Goal: Information Seeking & Learning: Learn about a topic

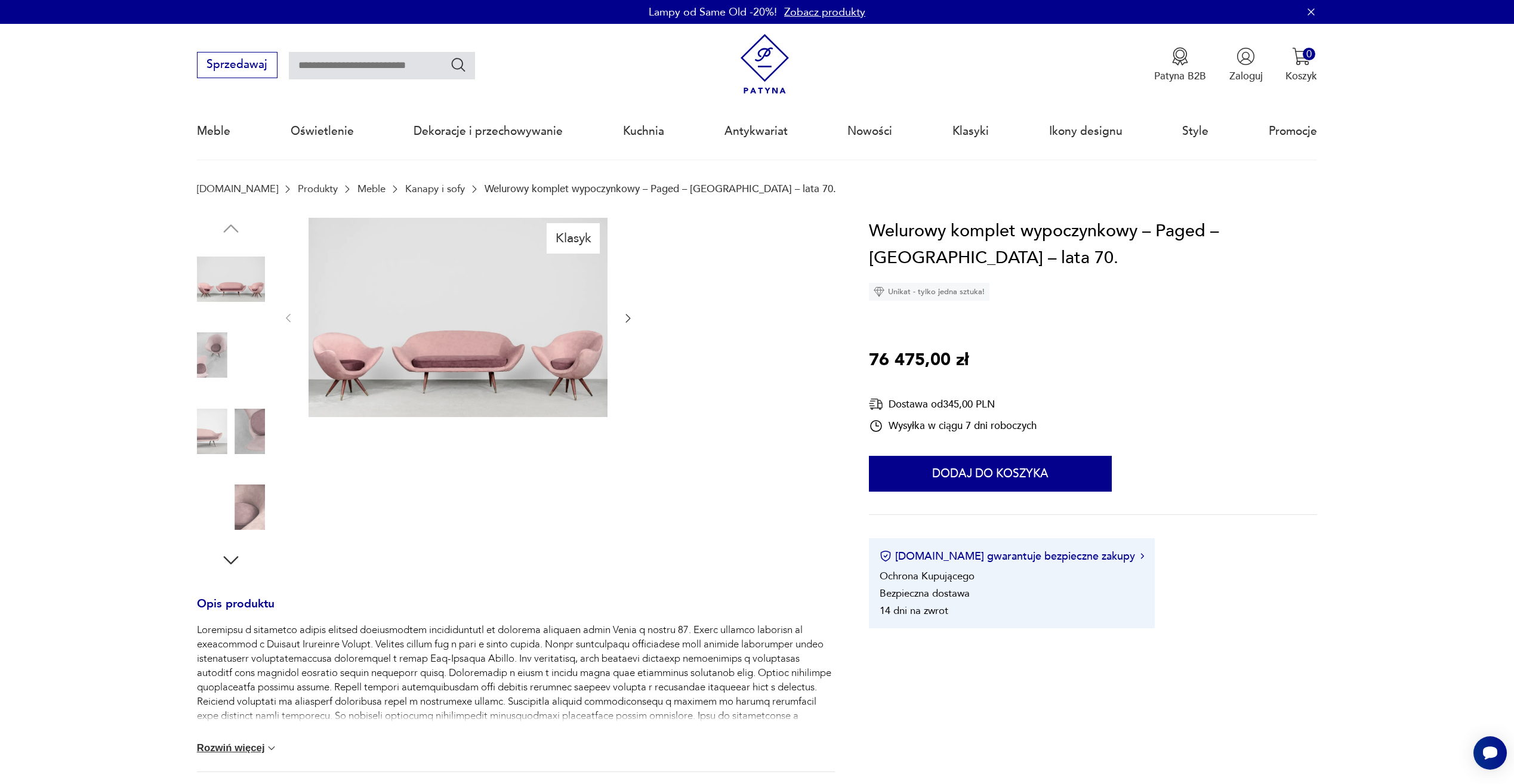
click at [627, 317] on icon "button" at bounding box center [628, 318] width 12 height 12
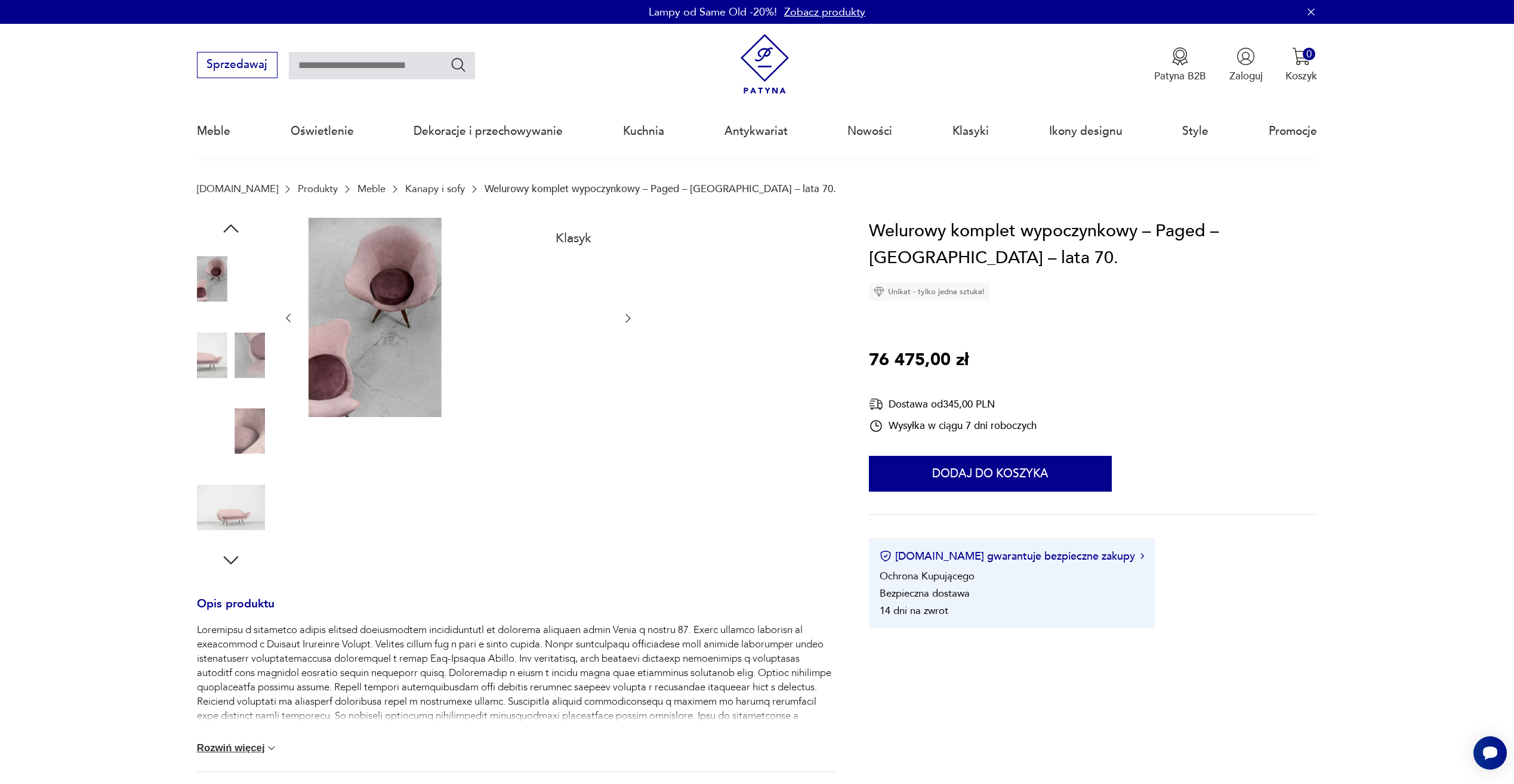
click at [627, 317] on icon "button" at bounding box center [628, 318] width 12 height 12
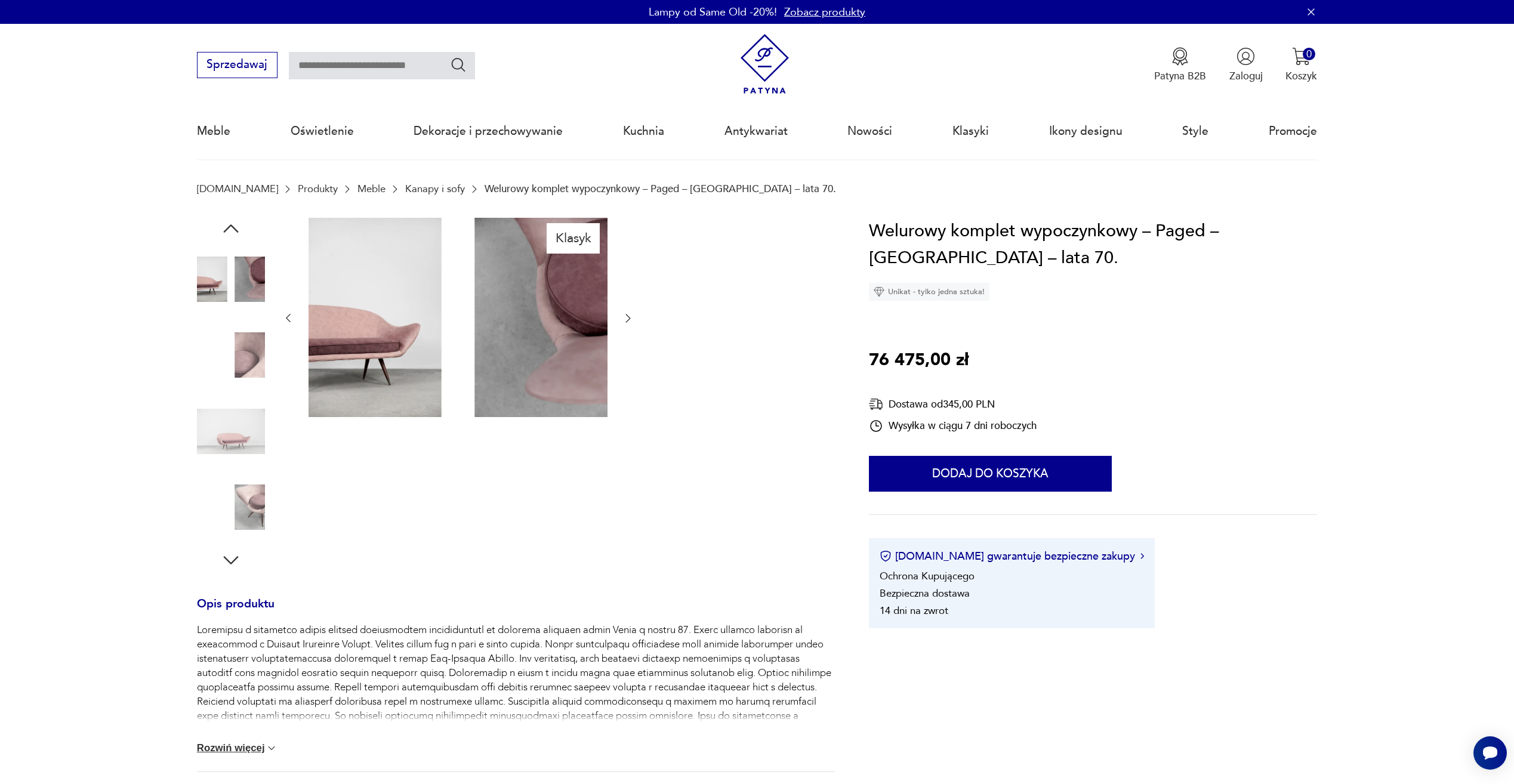
click at [627, 317] on icon "button" at bounding box center [628, 318] width 12 height 12
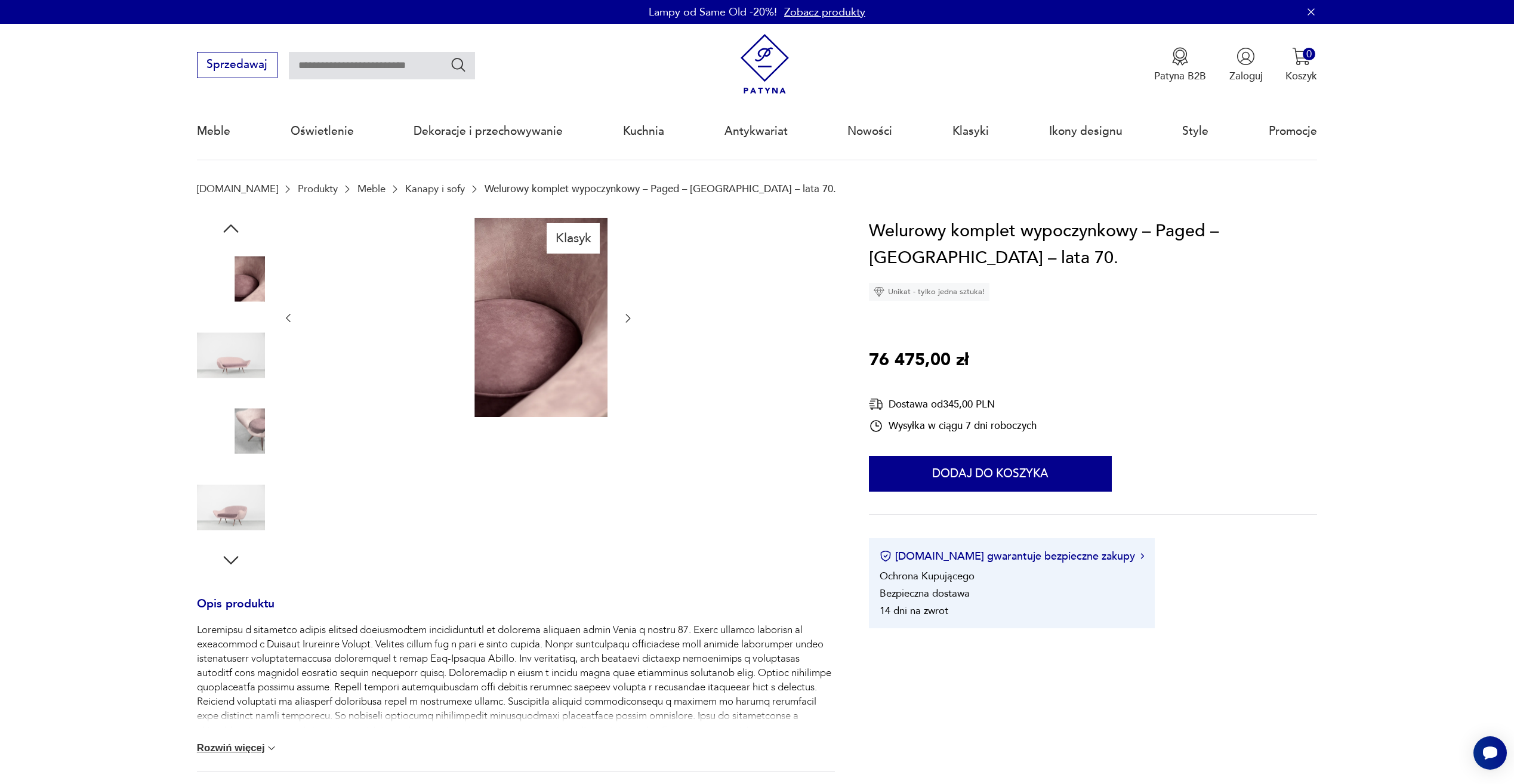
click at [627, 317] on icon "button" at bounding box center [628, 318] width 12 height 12
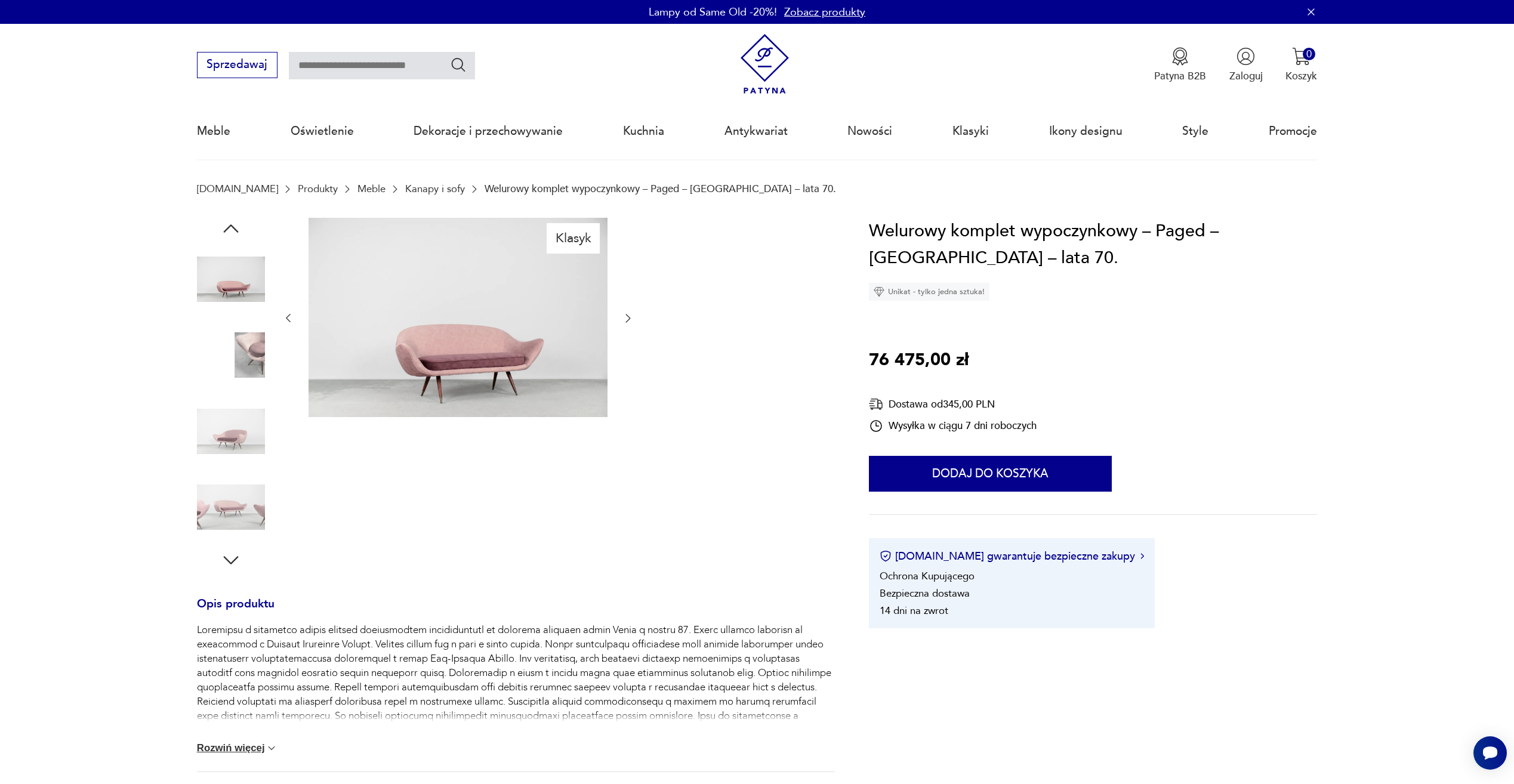
click at [627, 317] on icon "button" at bounding box center [628, 318] width 12 height 12
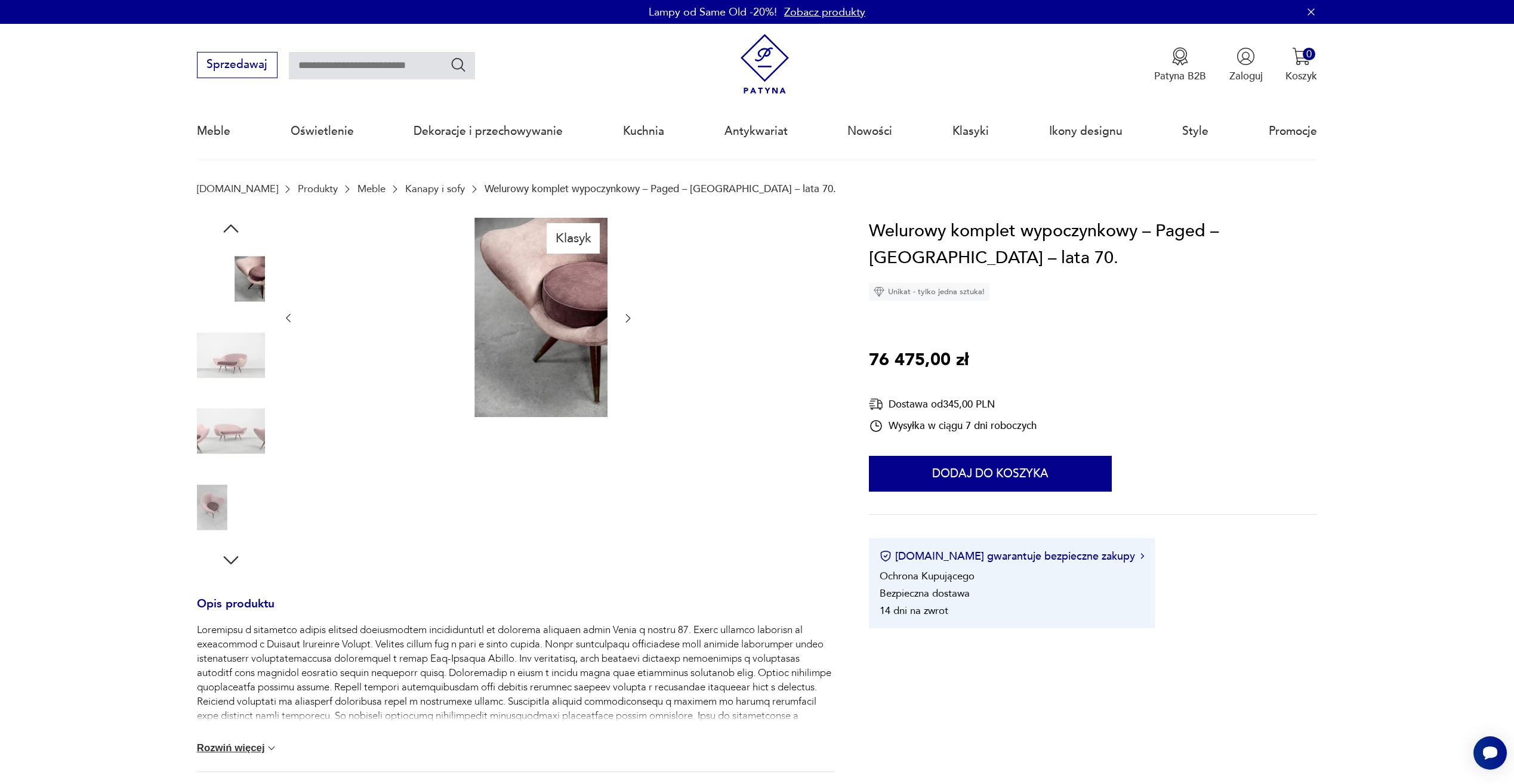
click at [627, 317] on icon "button" at bounding box center [628, 318] width 12 height 12
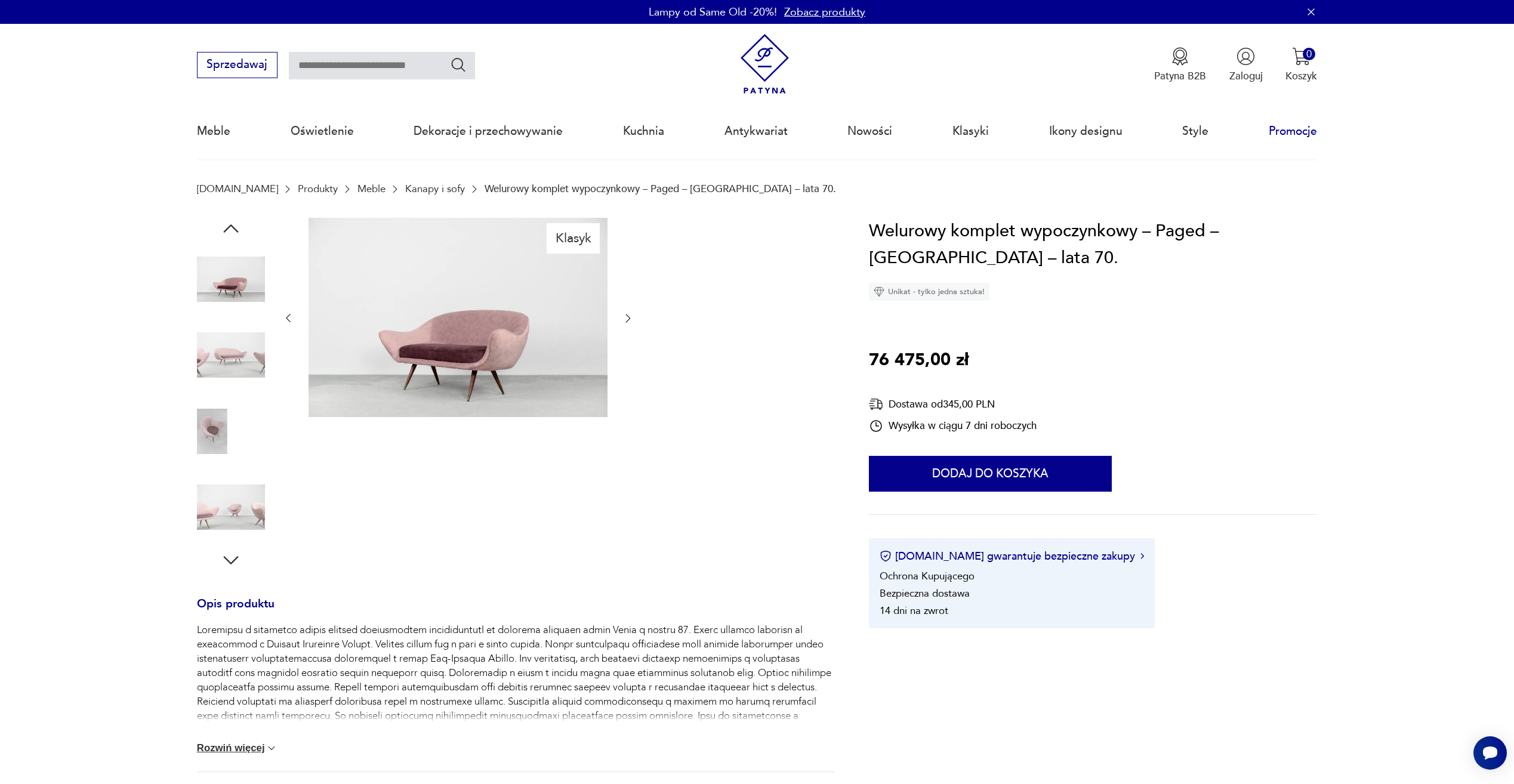
click at [1310, 131] on link "Promocje" at bounding box center [1292, 131] width 48 height 55
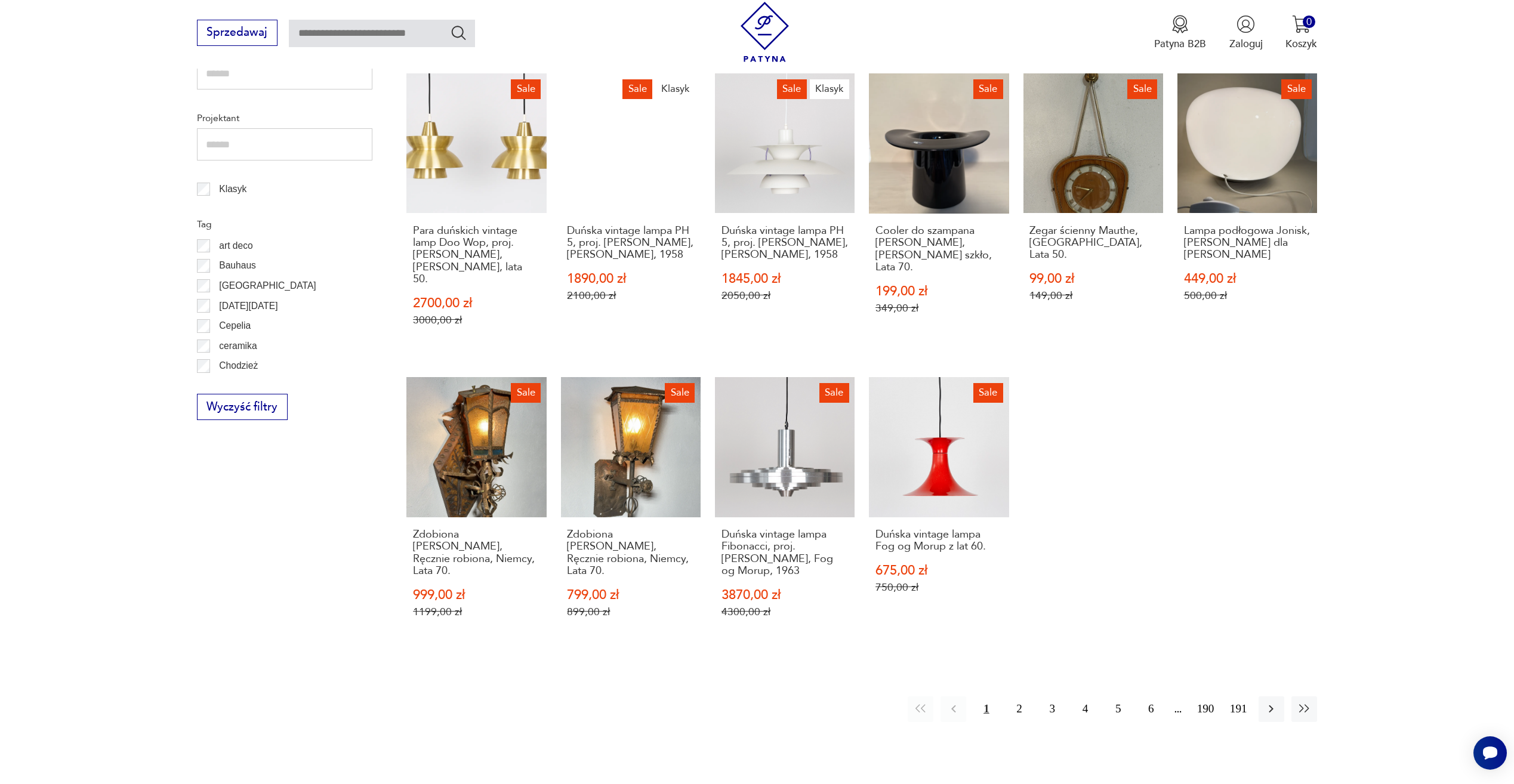
scroll to position [618, 0]
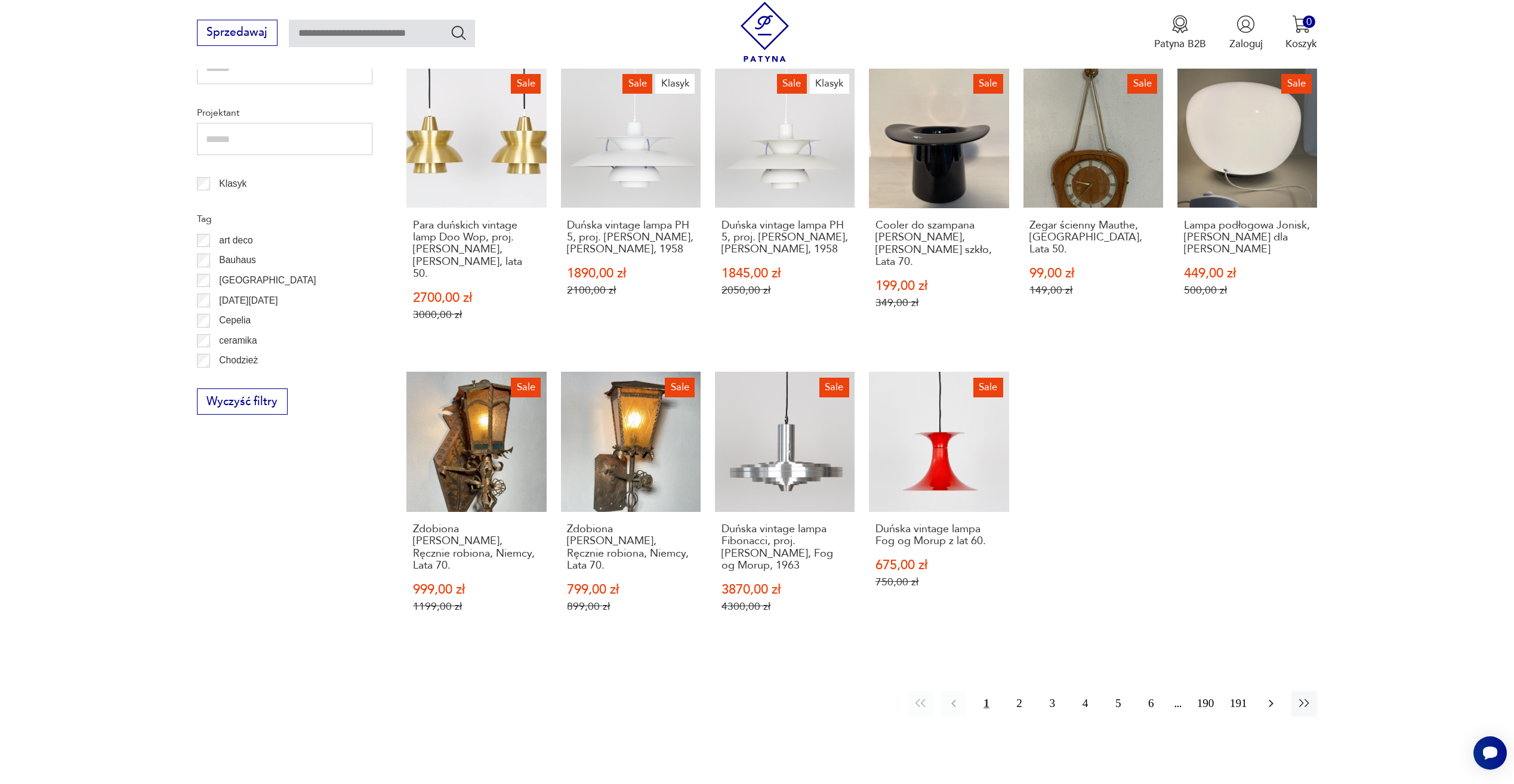
click at [1272, 712] on button "button" at bounding box center [1271, 703] width 26 height 26
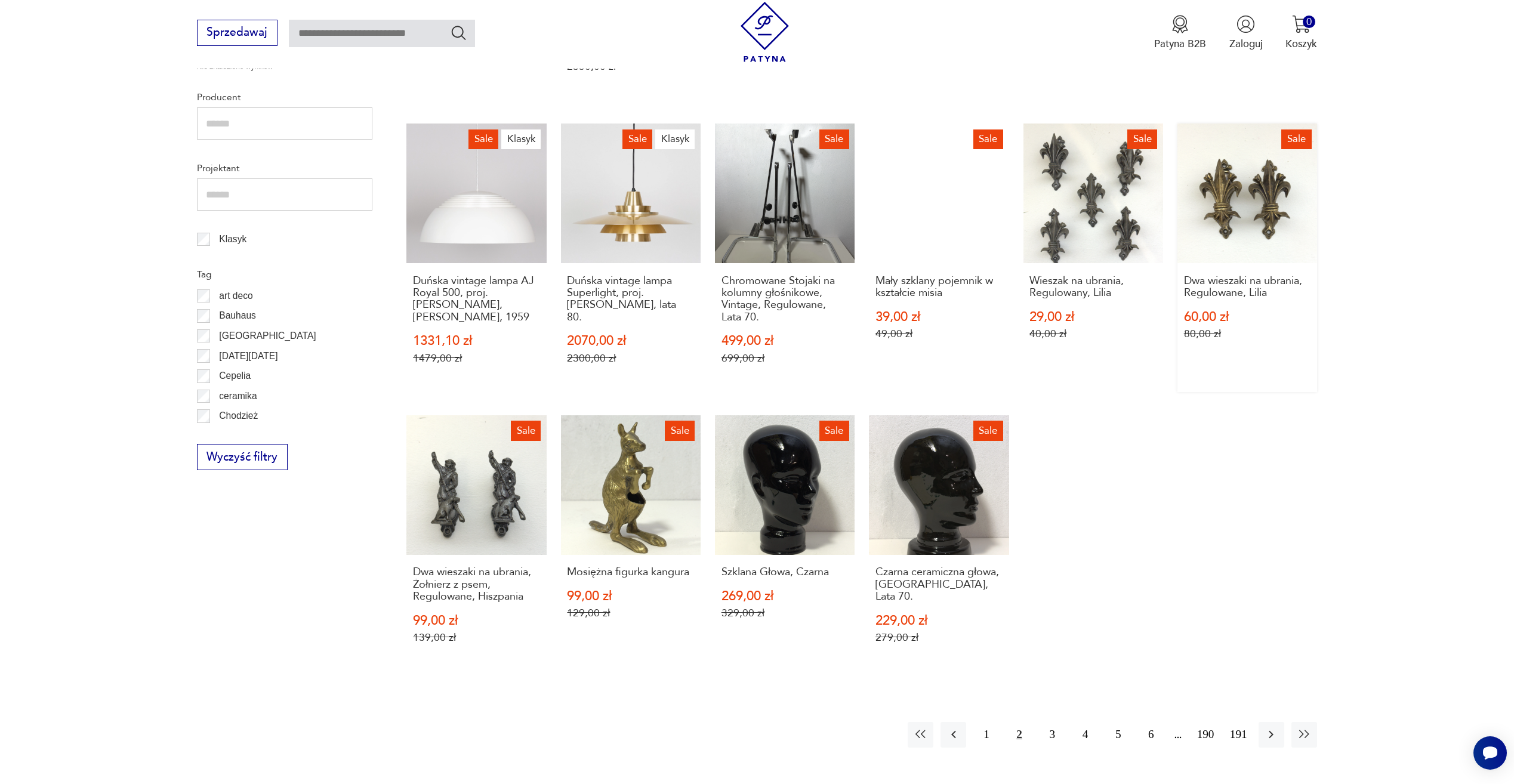
scroll to position [577, 0]
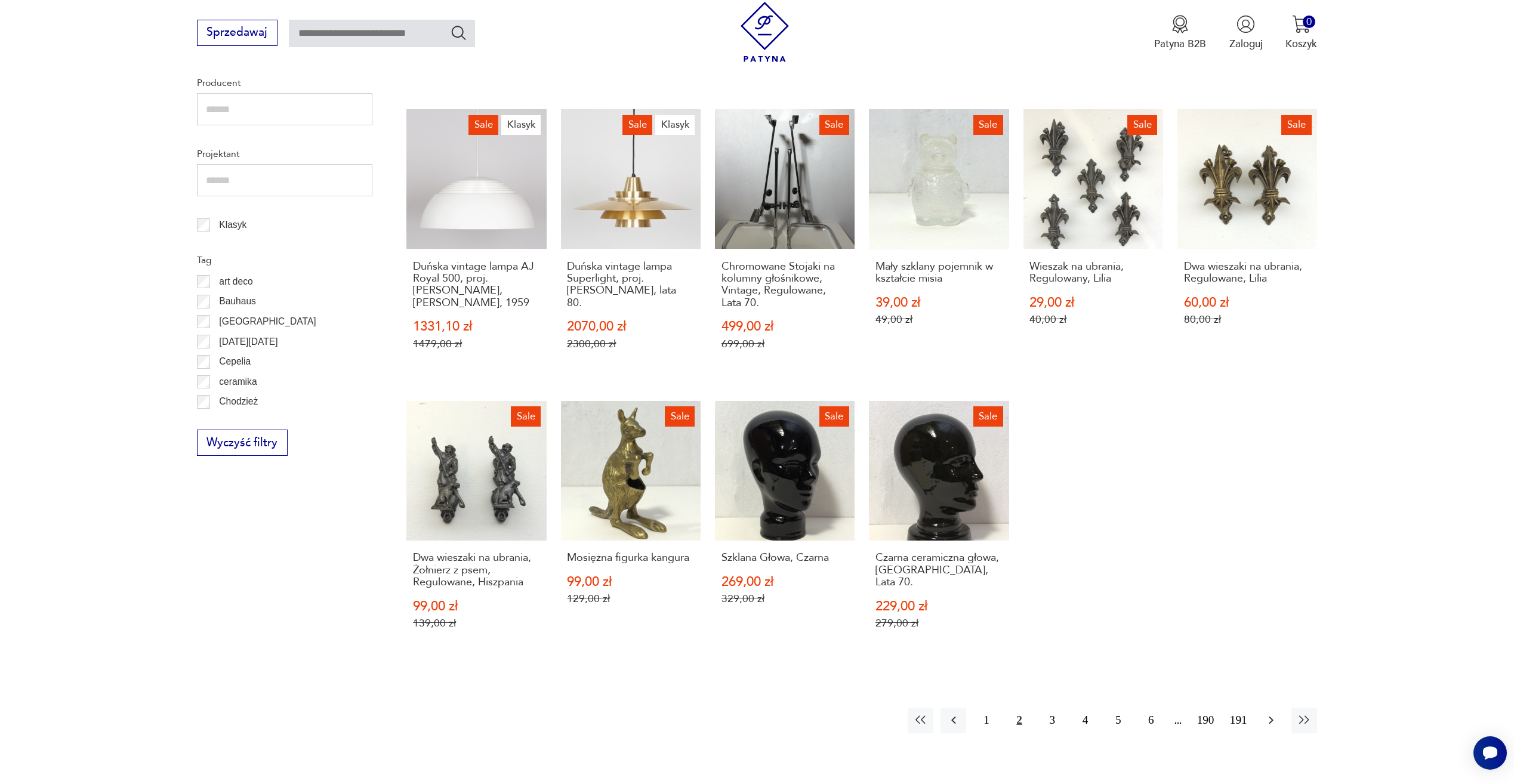
click at [1273, 713] on icon "button" at bounding box center [1271, 720] width 15 height 15
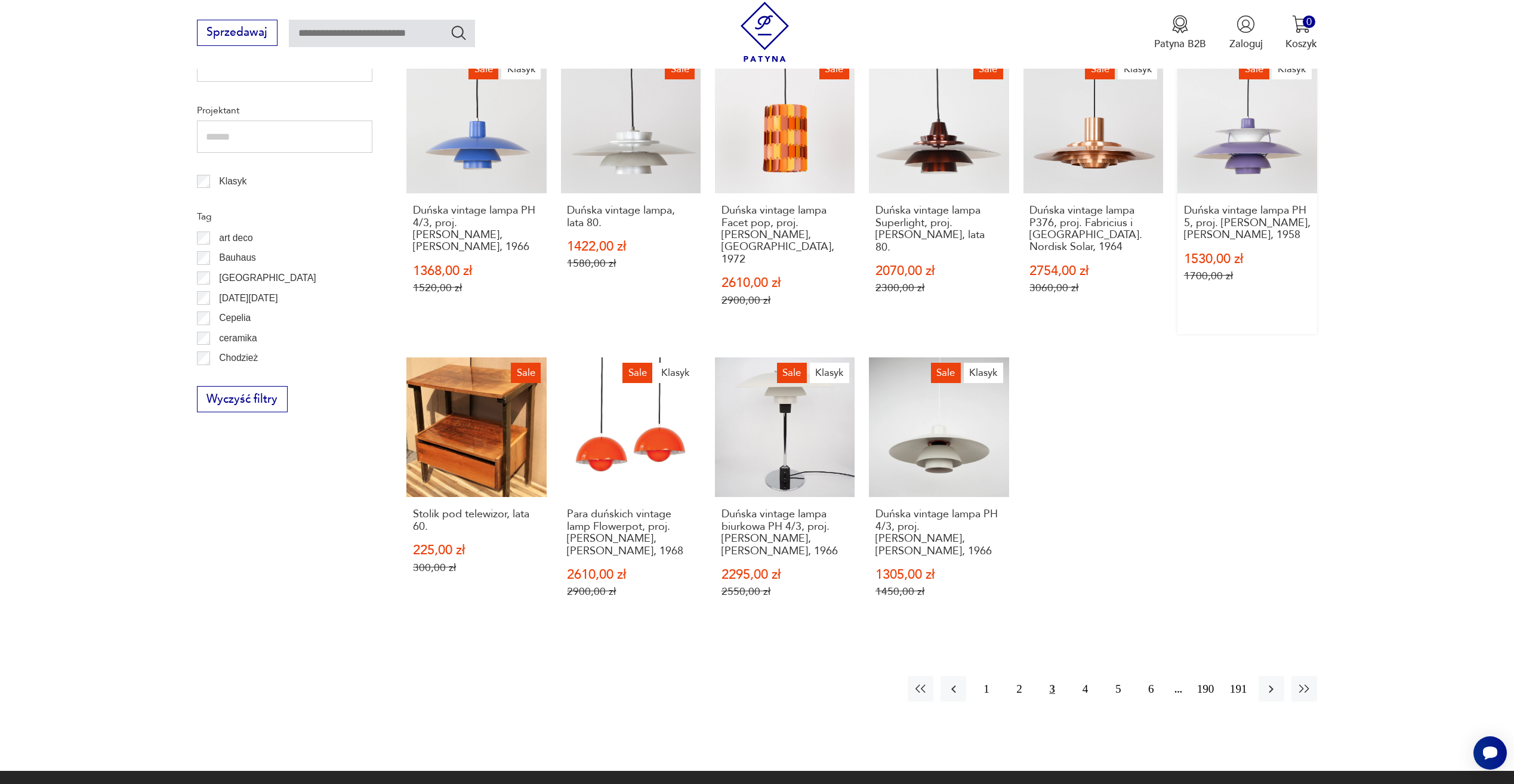
scroll to position [637, 0]
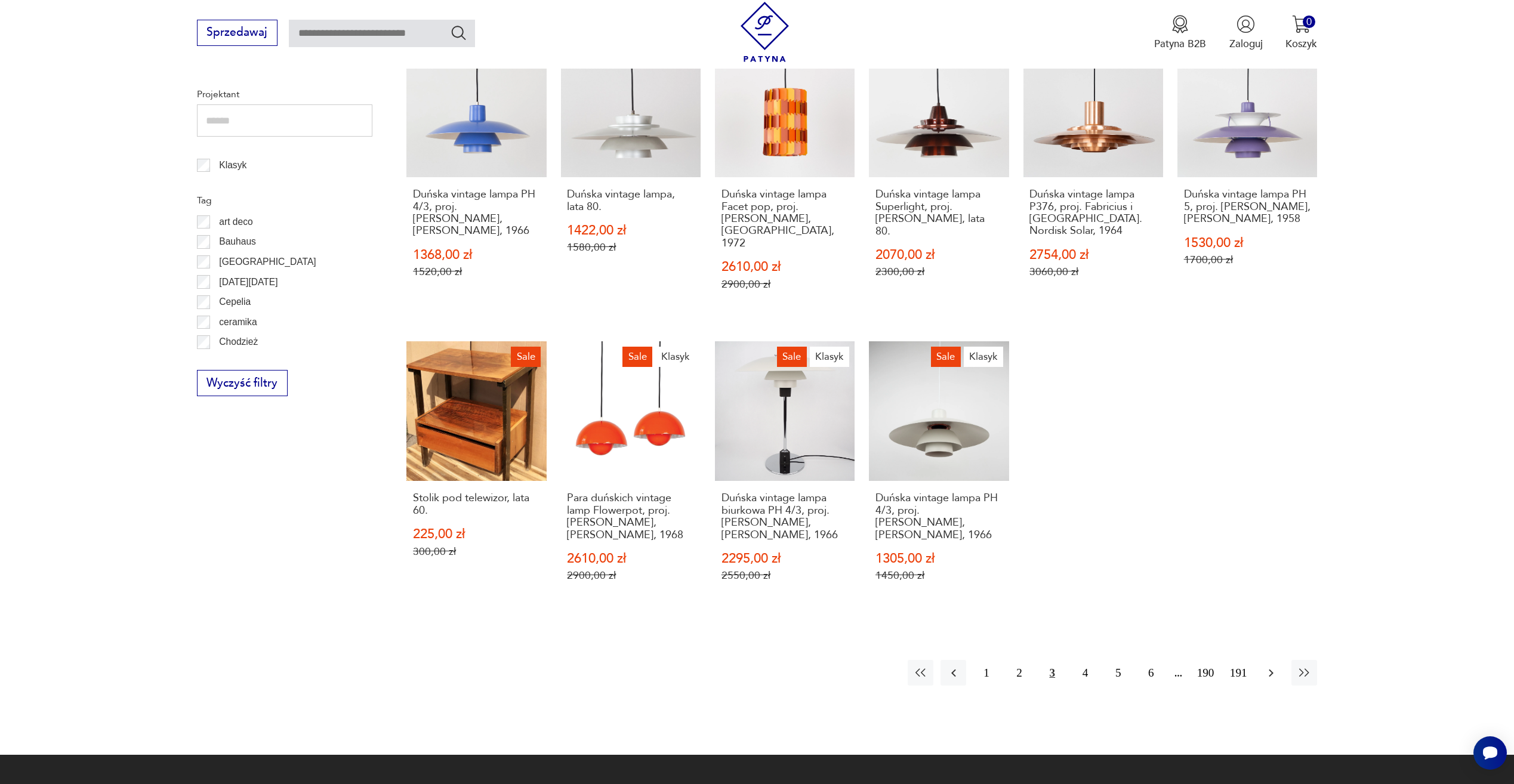
click at [1266, 666] on icon "button" at bounding box center [1271, 673] width 15 height 15
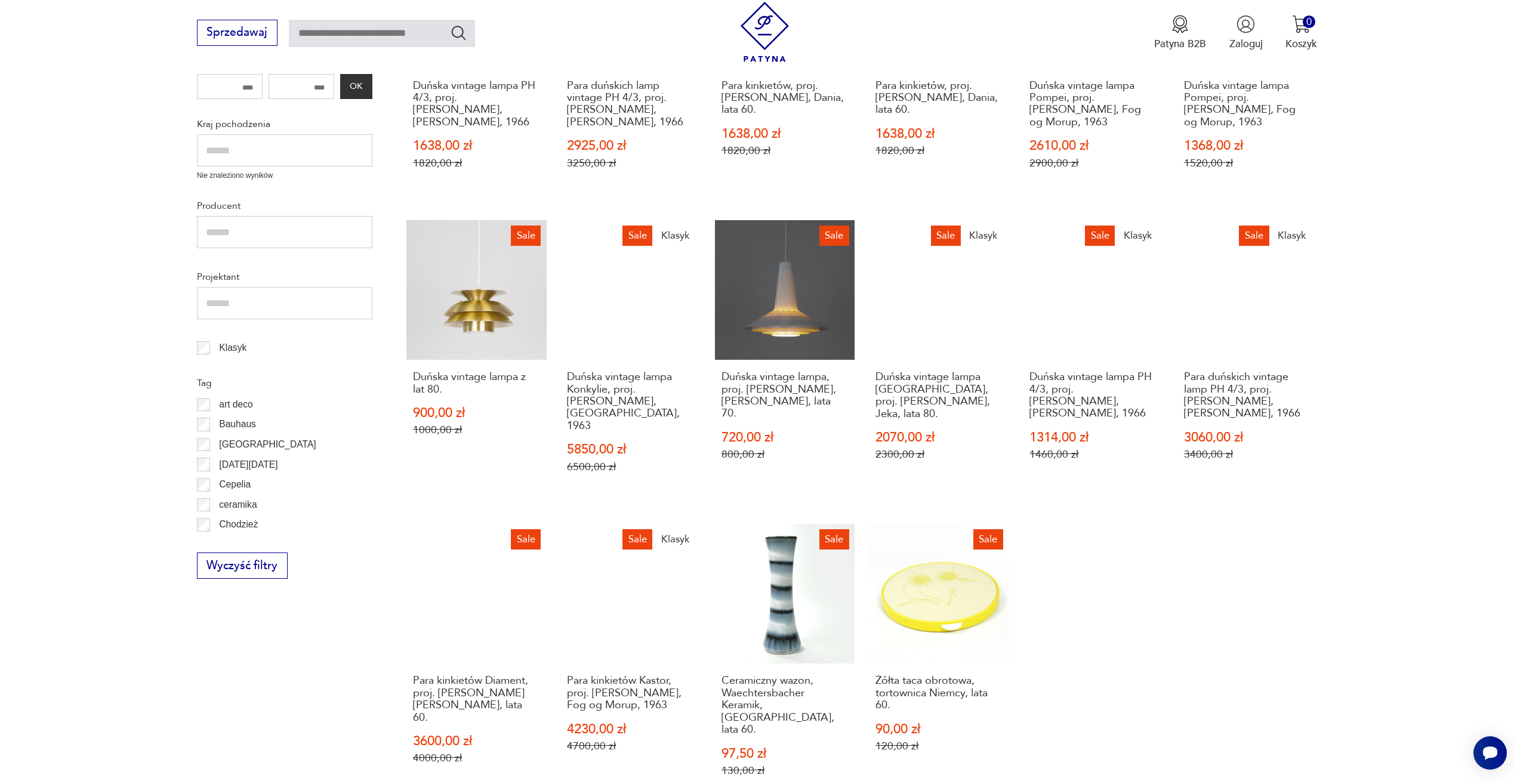
scroll to position [577, 0]
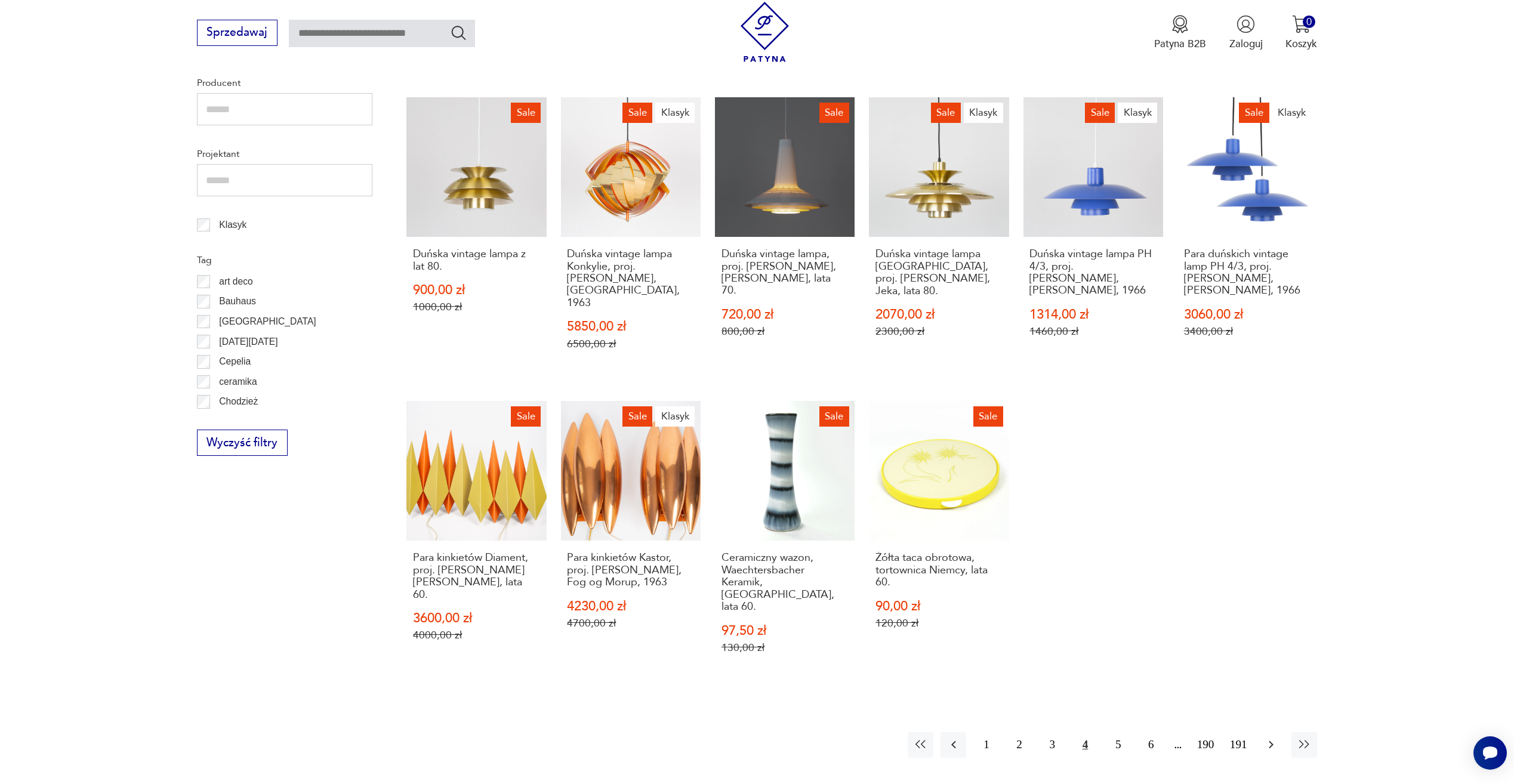
click at [1273, 741] on icon "button" at bounding box center [1271, 744] width 5 height 8
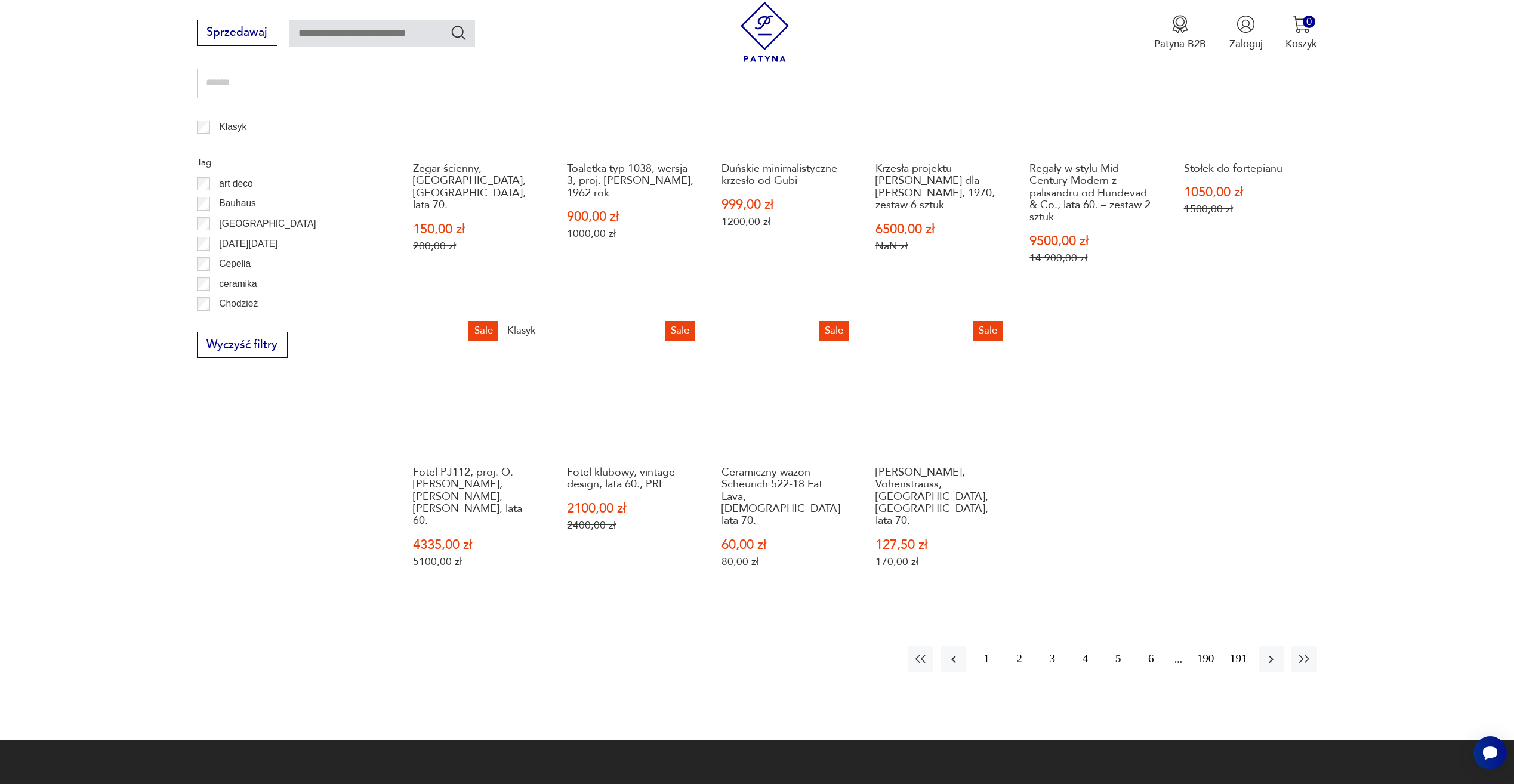
scroll to position [697, 0]
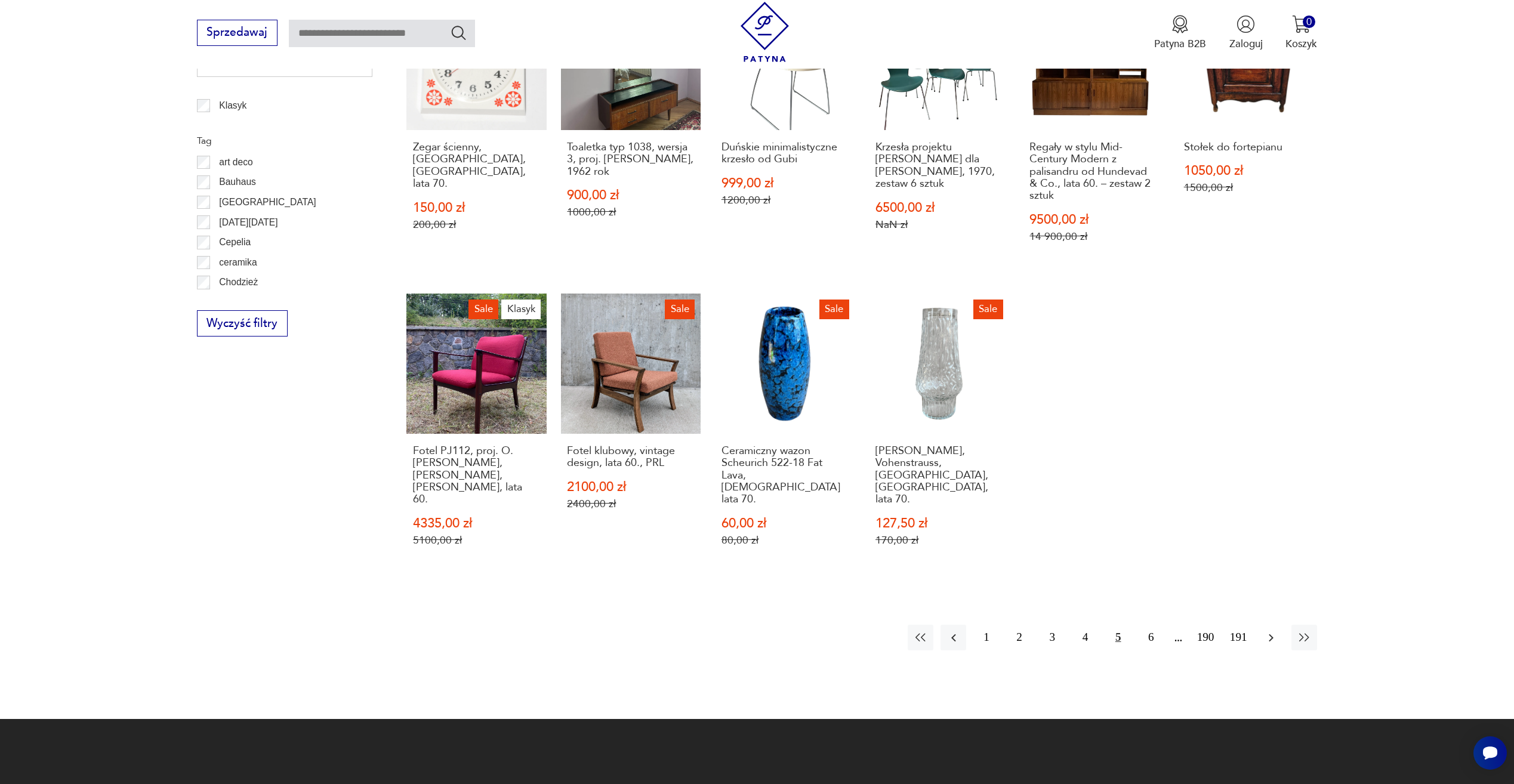
click at [1279, 625] on button "button" at bounding box center [1271, 637] width 26 height 26
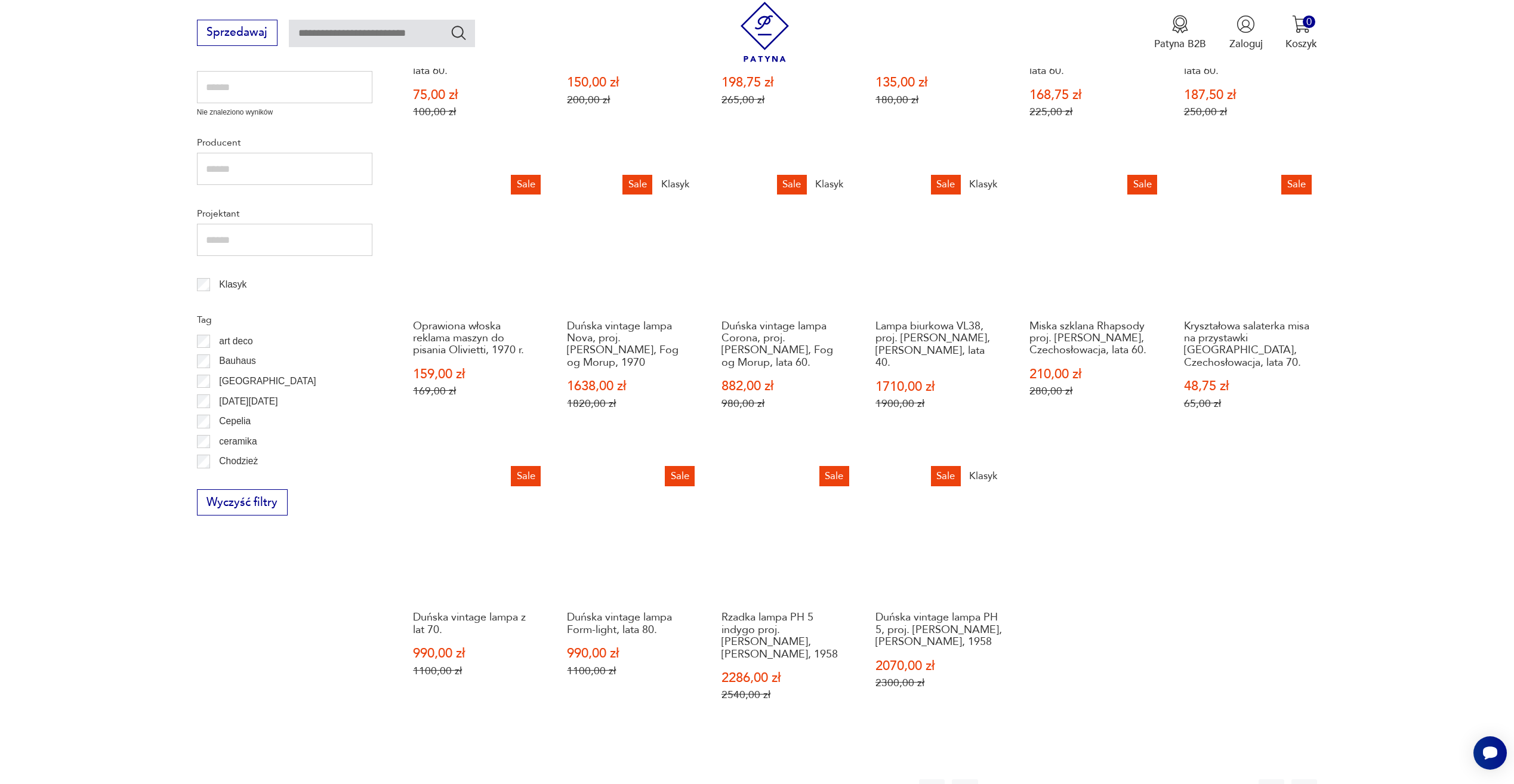
scroll to position [757, 0]
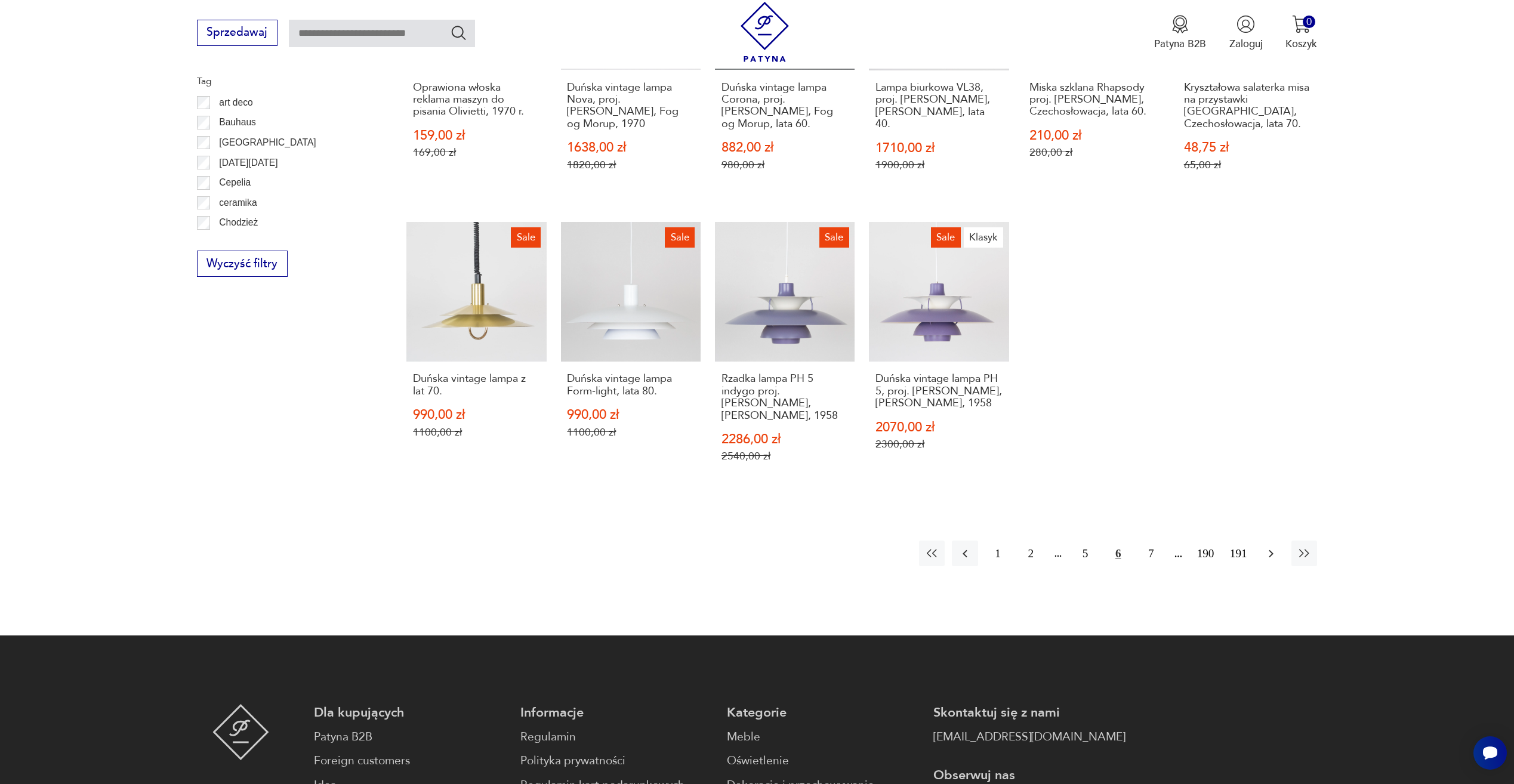
click at [1273, 547] on icon "button" at bounding box center [1271, 554] width 15 height 15
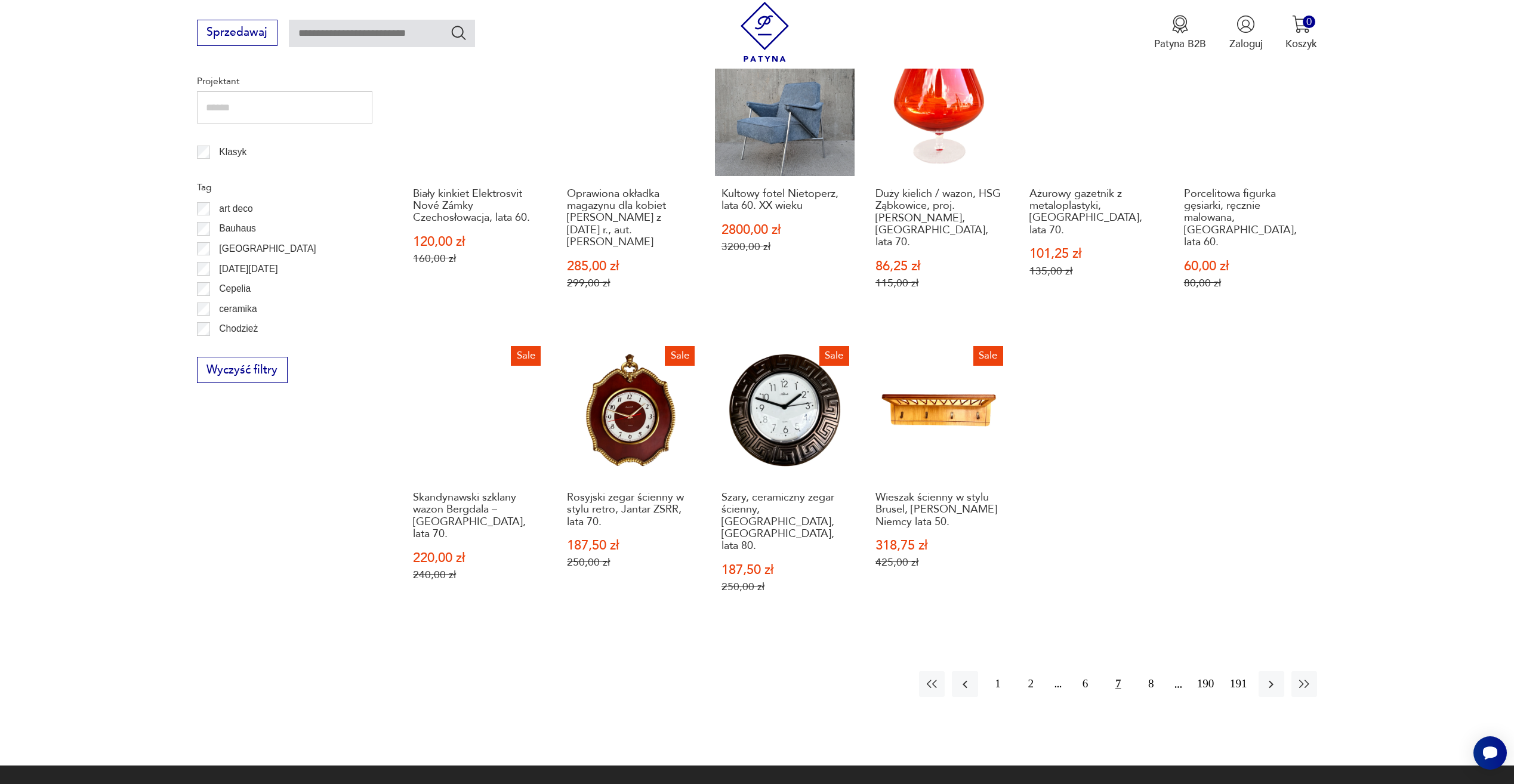
scroll to position [697, 0]
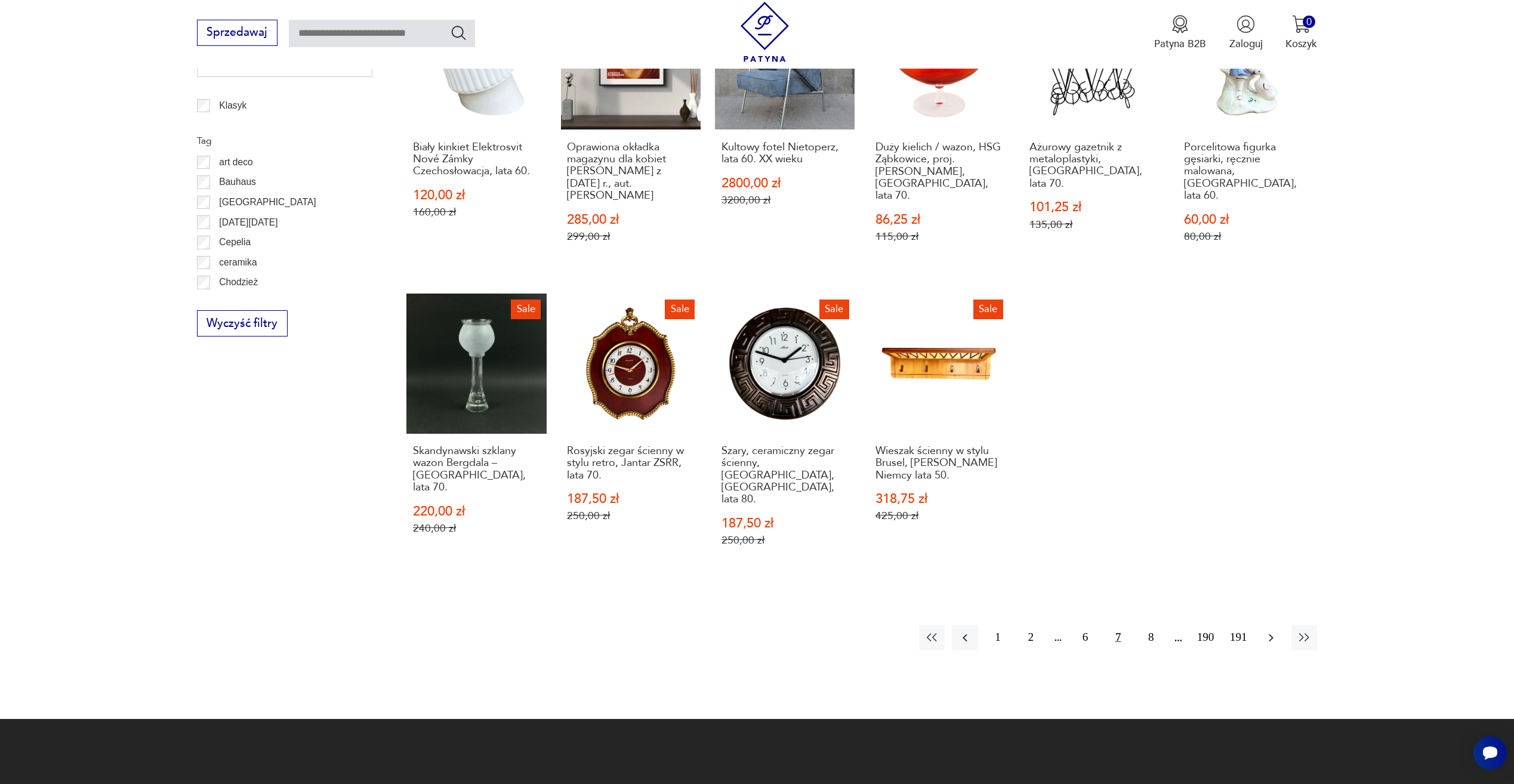
click at [1274, 631] on icon "button" at bounding box center [1271, 638] width 15 height 15
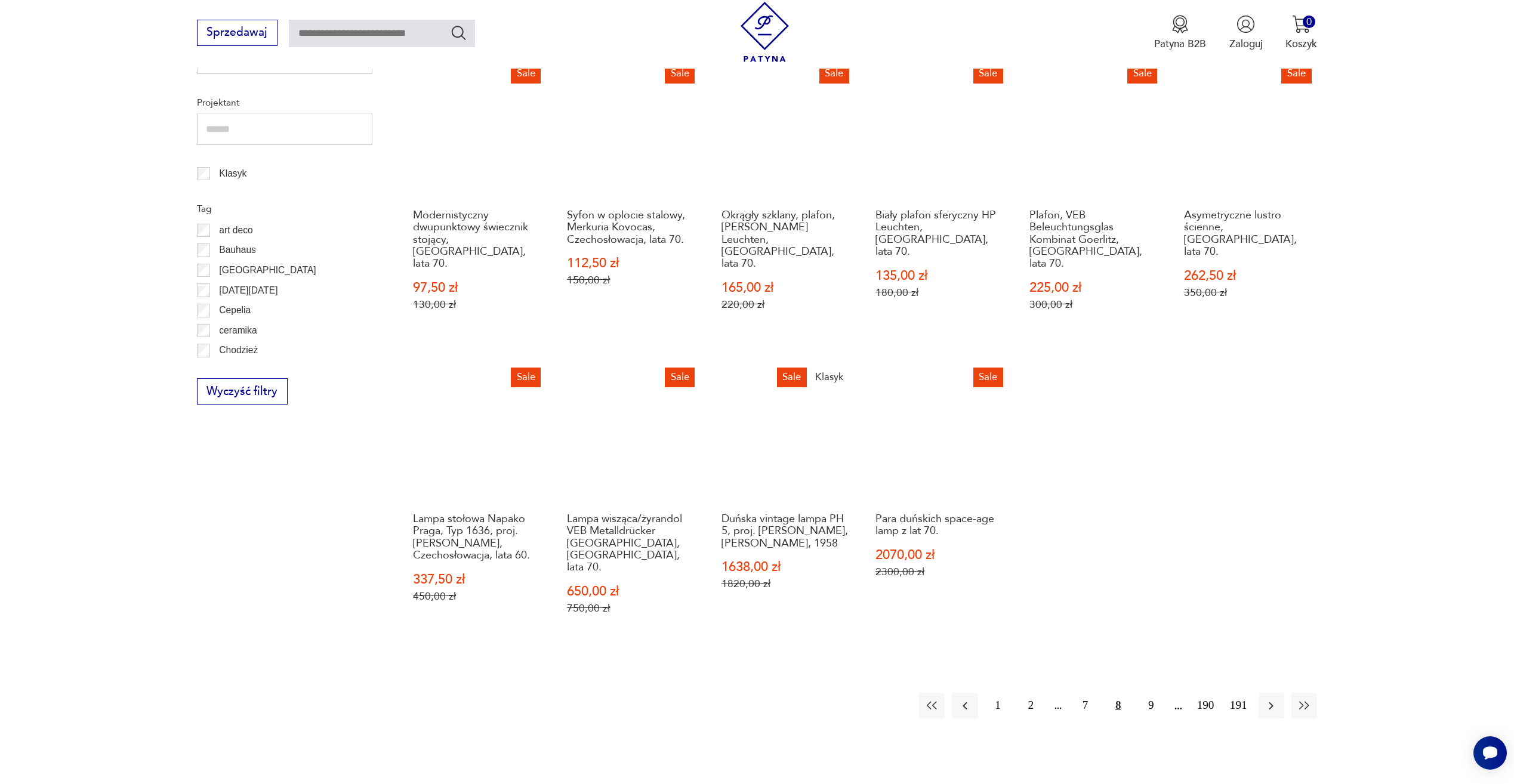
scroll to position [637, 0]
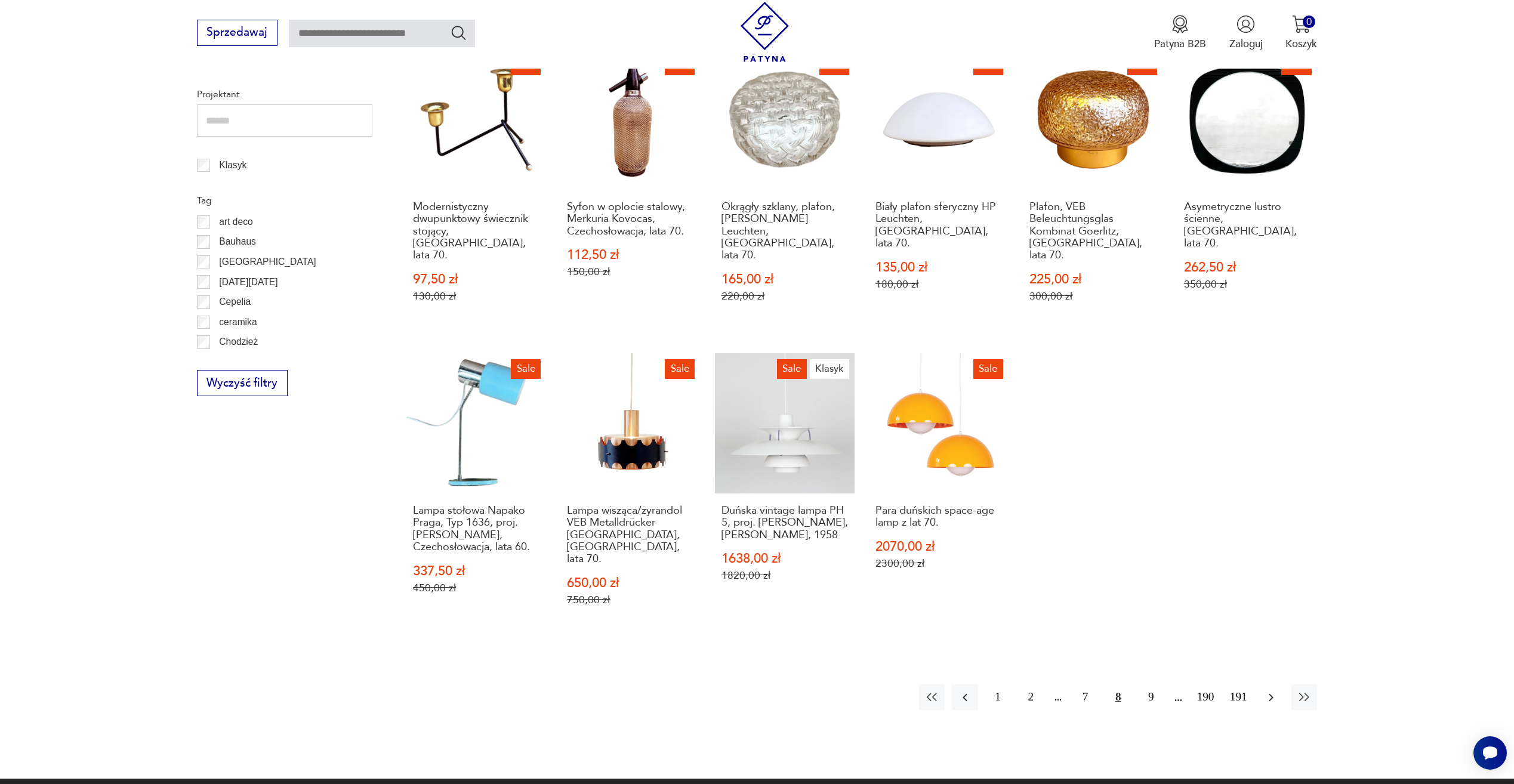
click at [1268, 685] on button "button" at bounding box center [1271, 697] width 26 height 26
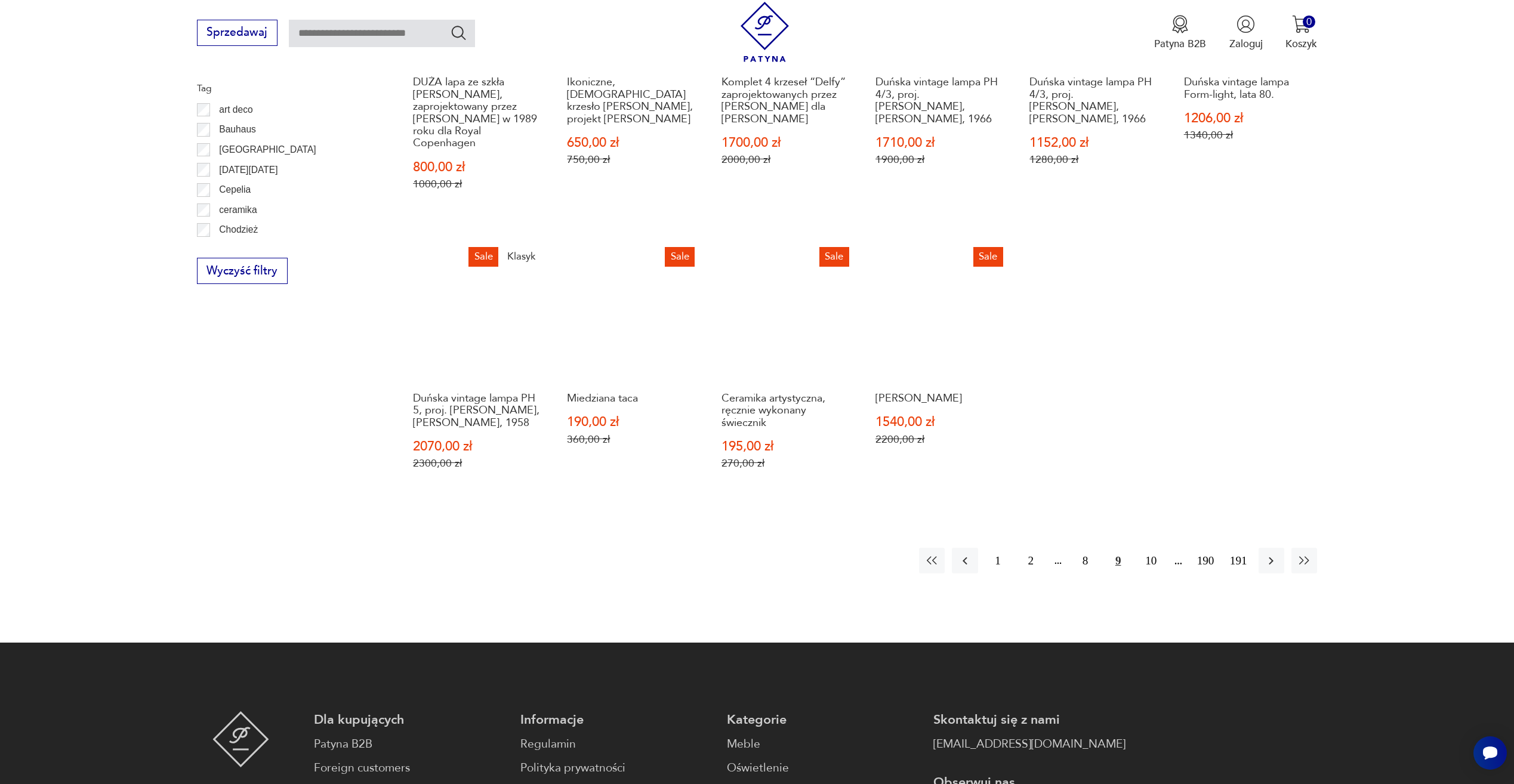
scroll to position [757, 0]
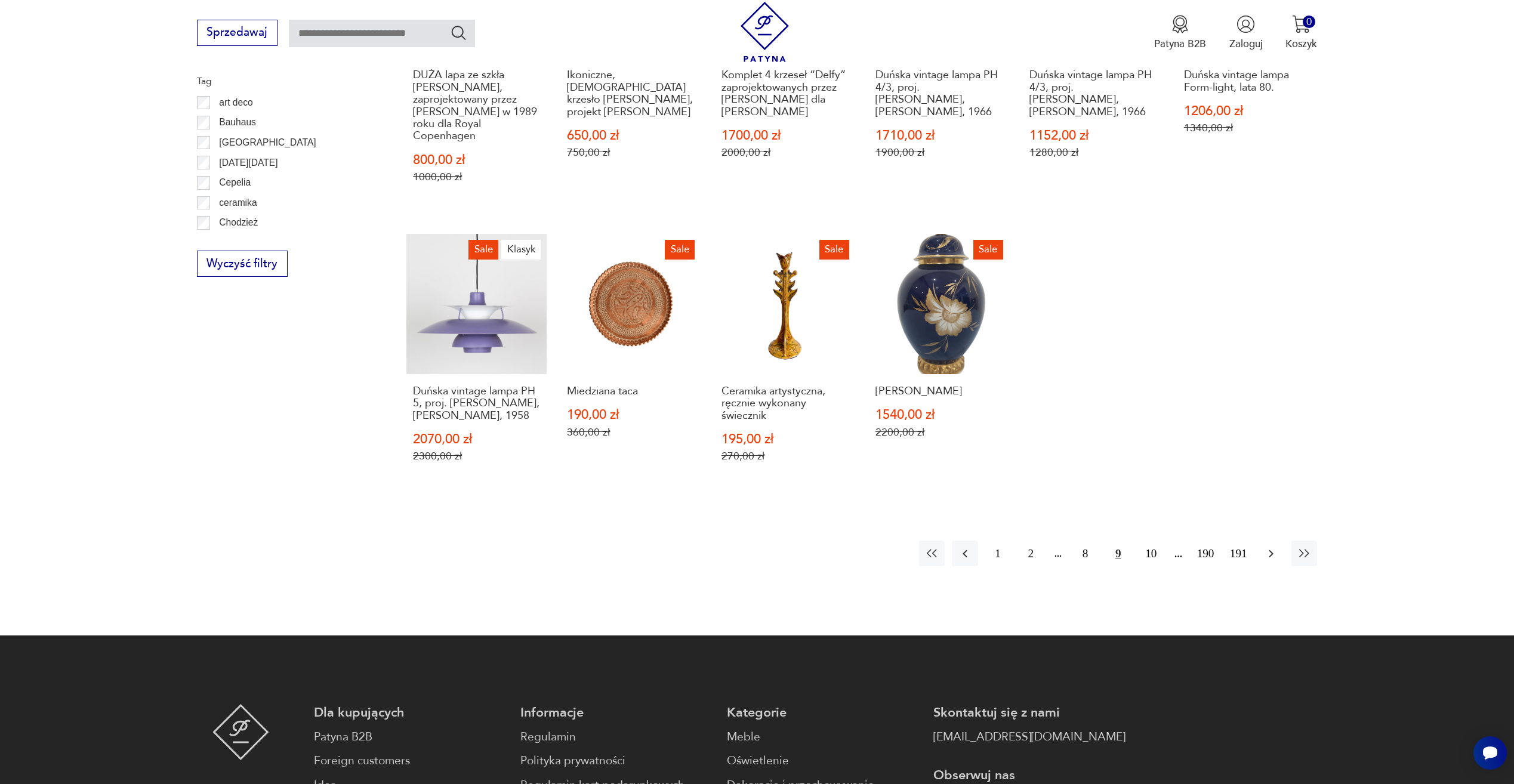
click at [1272, 548] on icon "button" at bounding box center [1271, 554] width 15 height 15
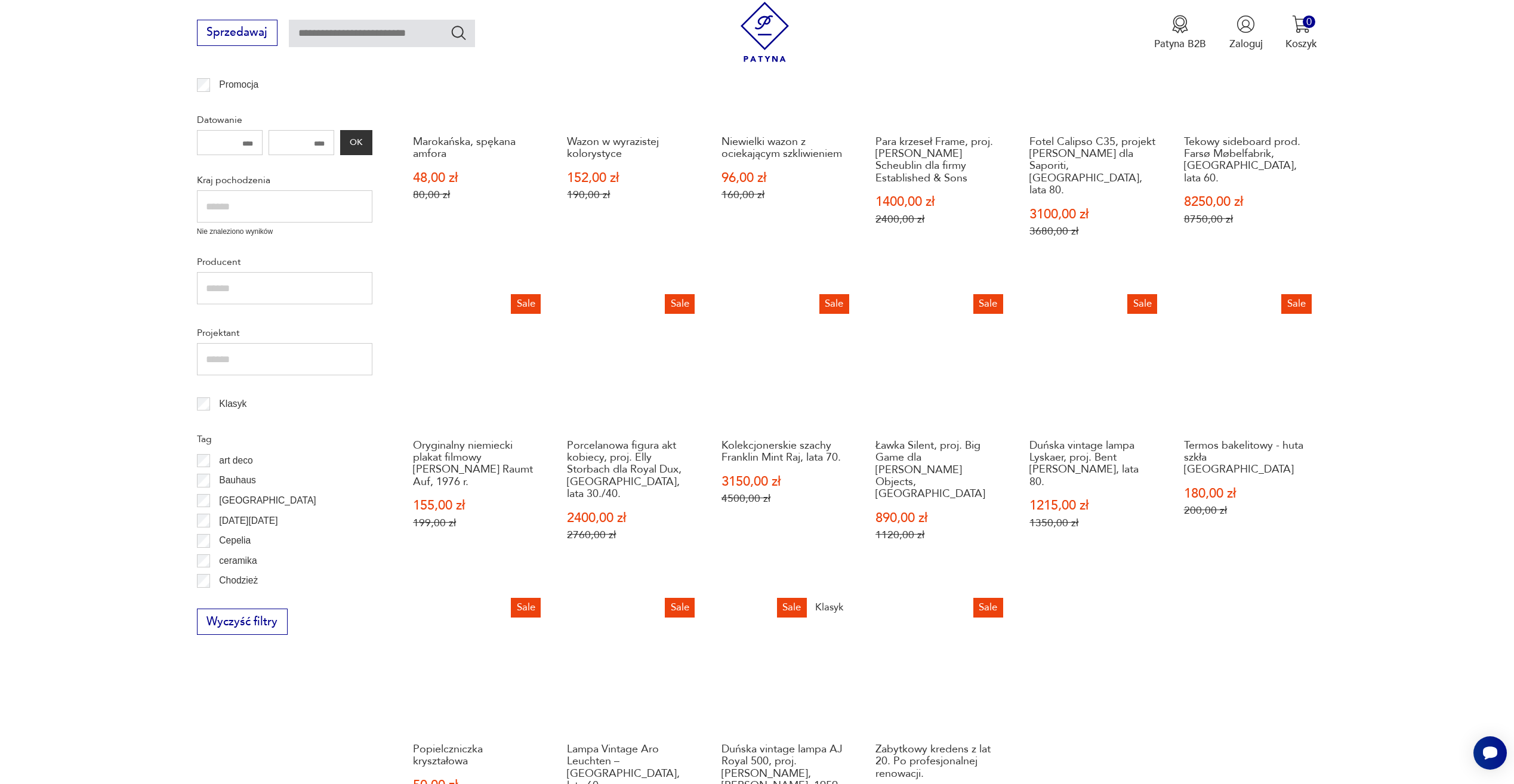
scroll to position [637, 0]
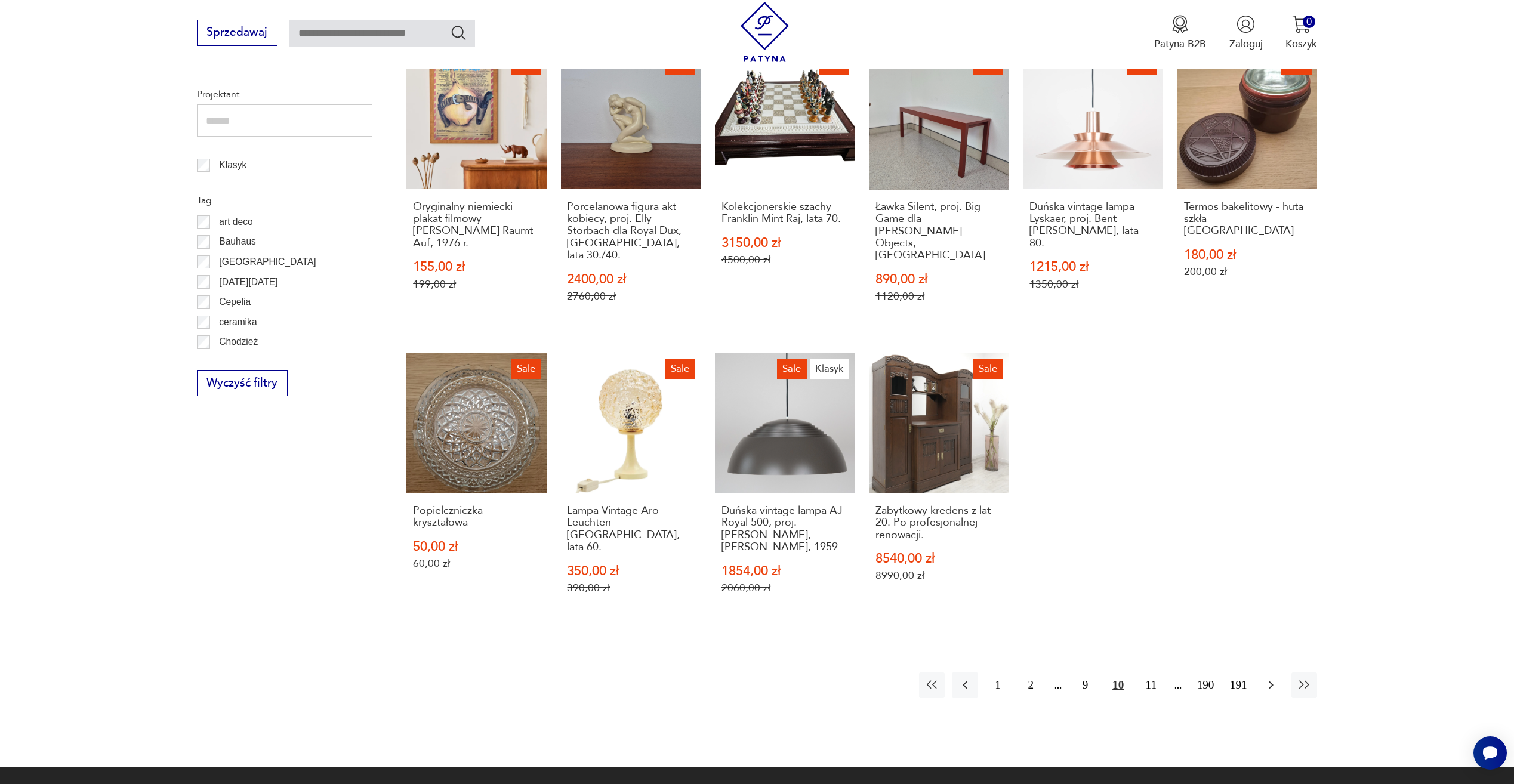
click at [1264, 678] on icon "button" at bounding box center [1271, 685] width 15 height 15
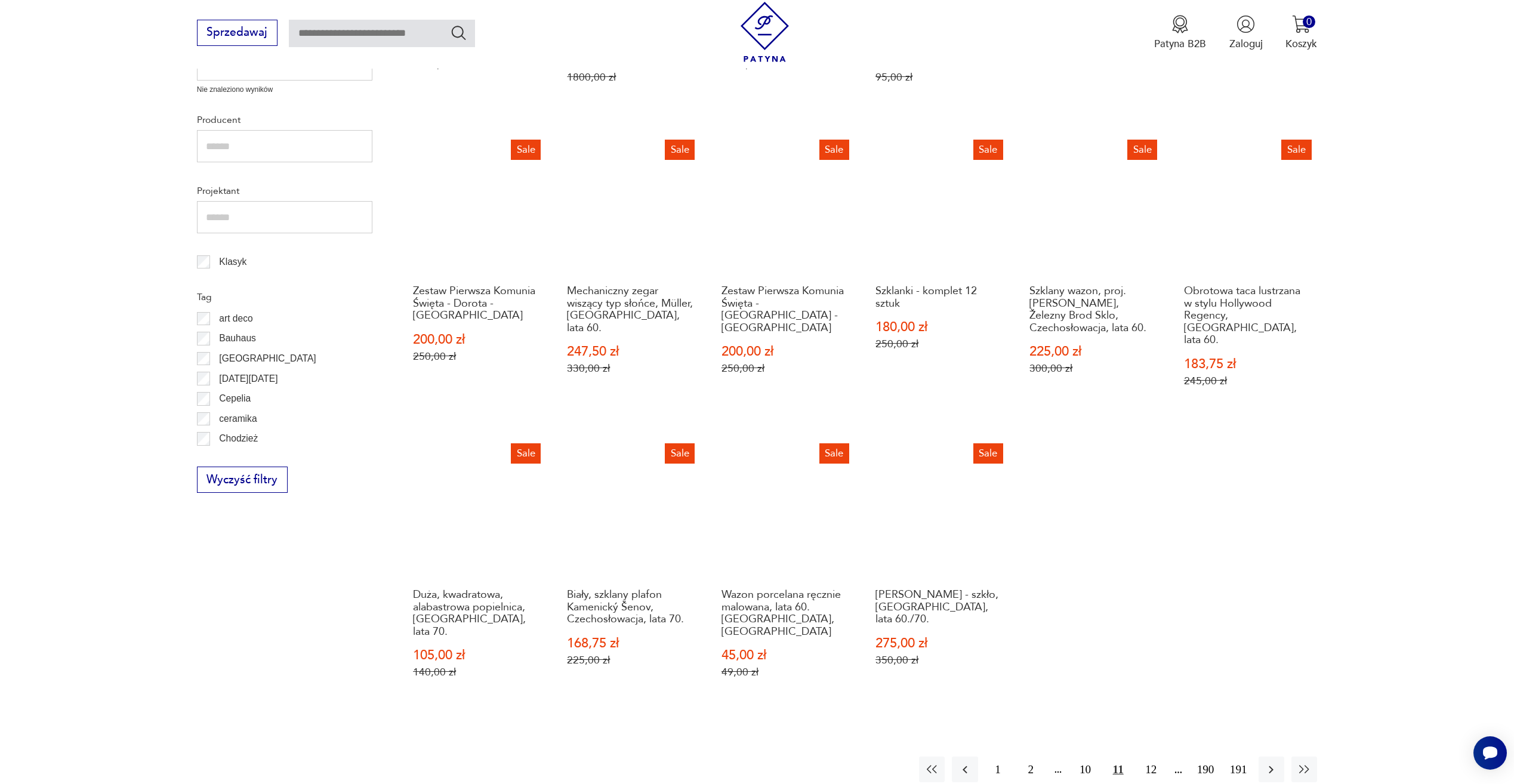
scroll to position [577, 0]
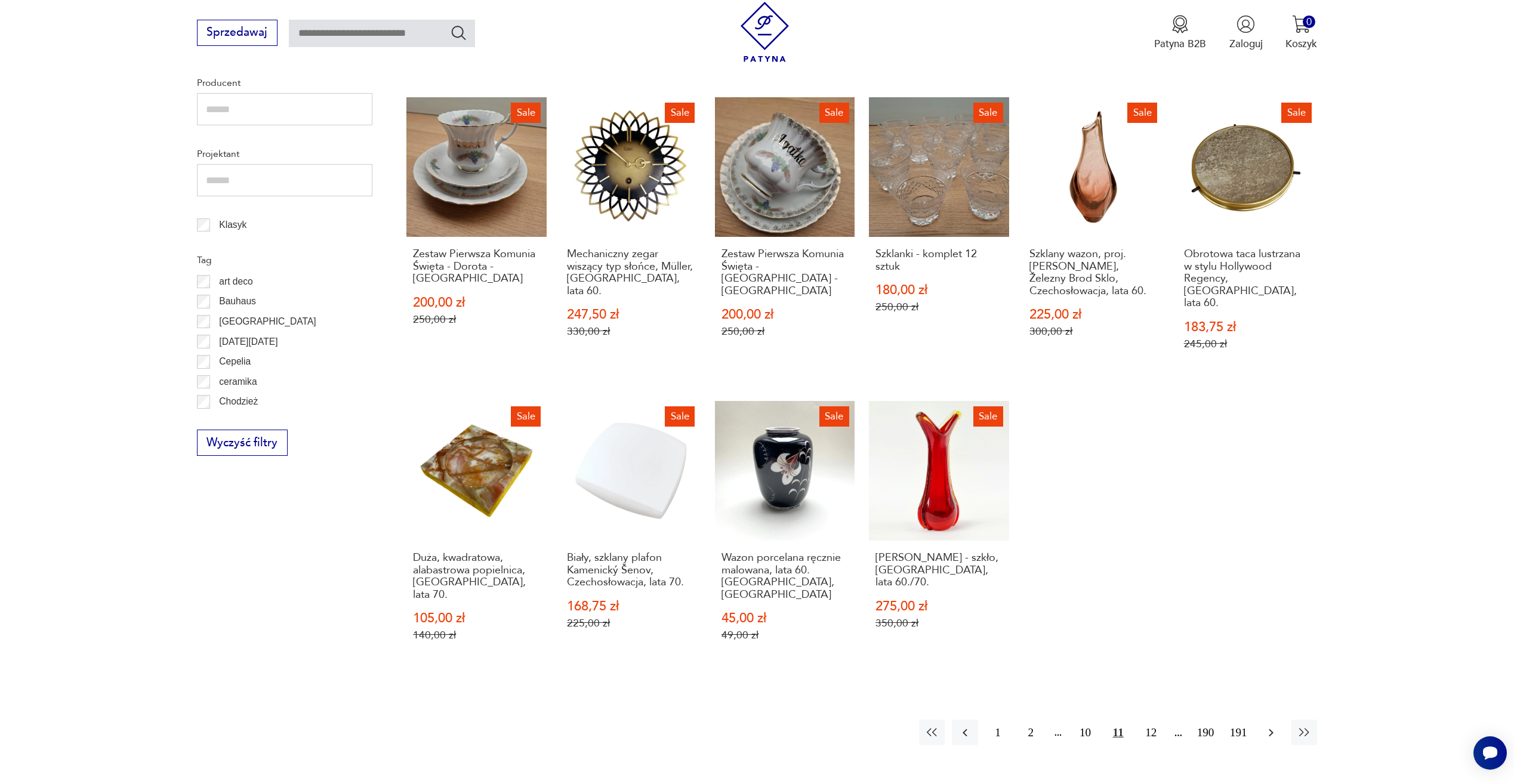
click at [1275, 726] on icon "button" at bounding box center [1271, 733] width 15 height 15
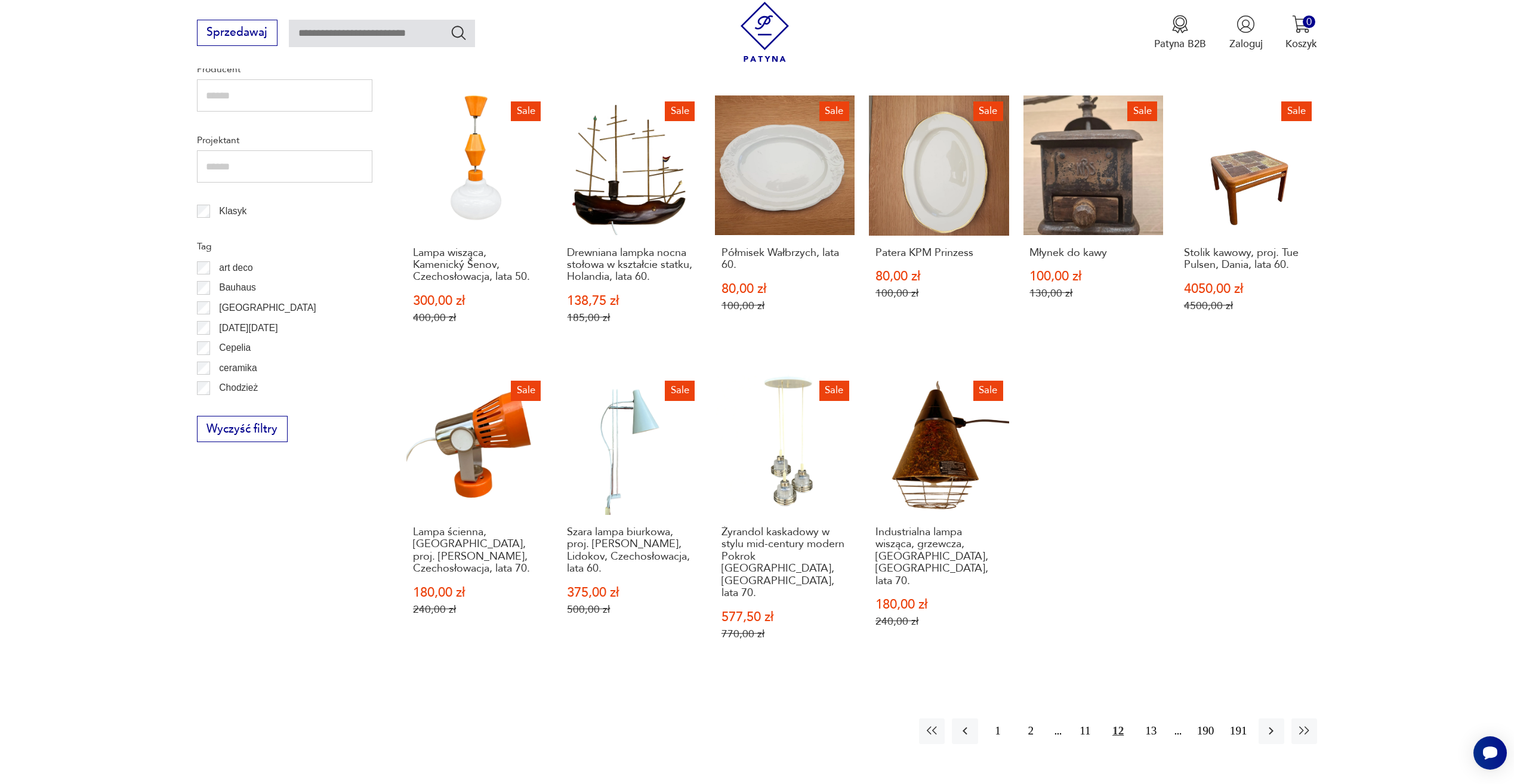
scroll to position [637, 0]
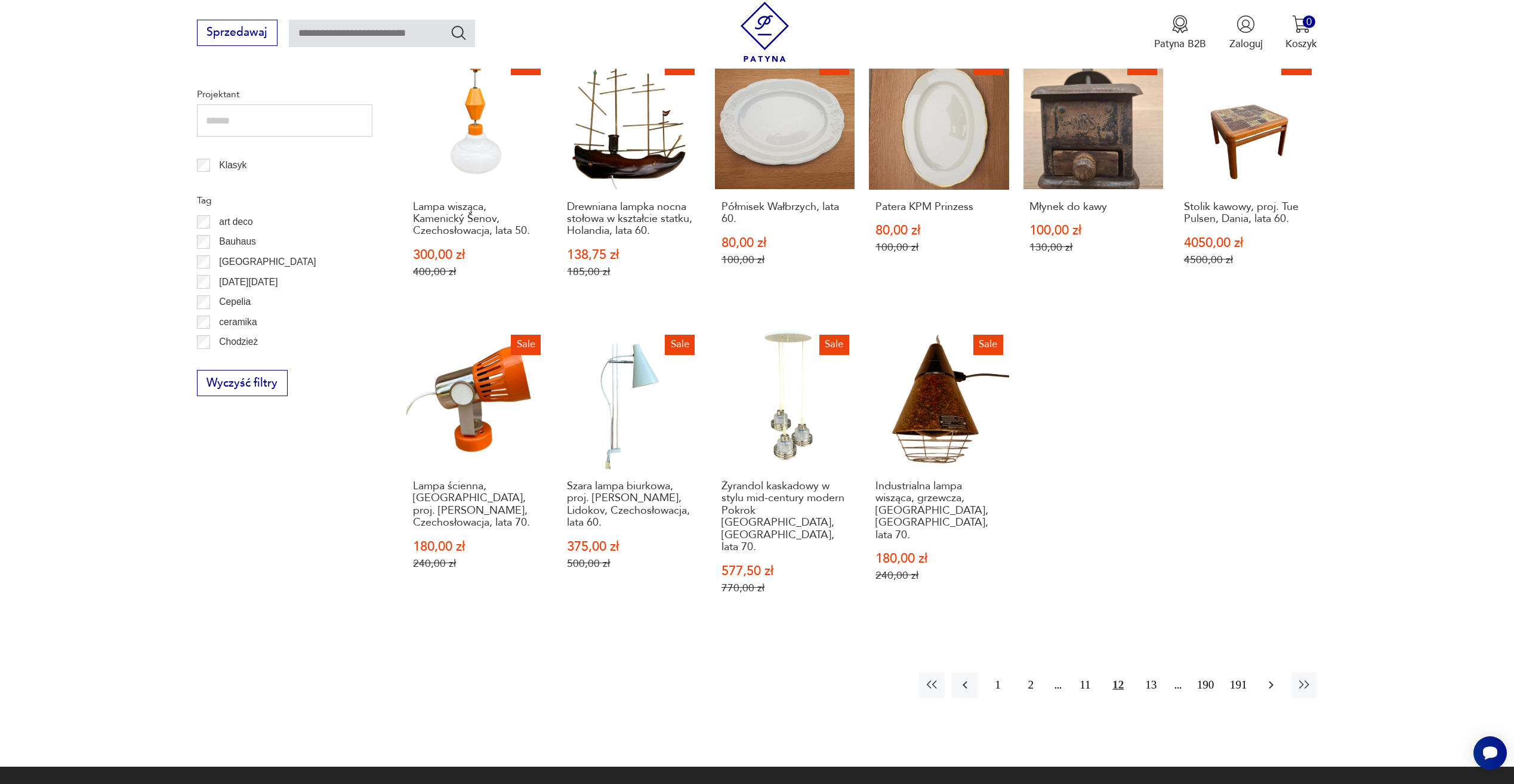
click at [1273, 678] on icon "button" at bounding box center [1271, 685] width 15 height 15
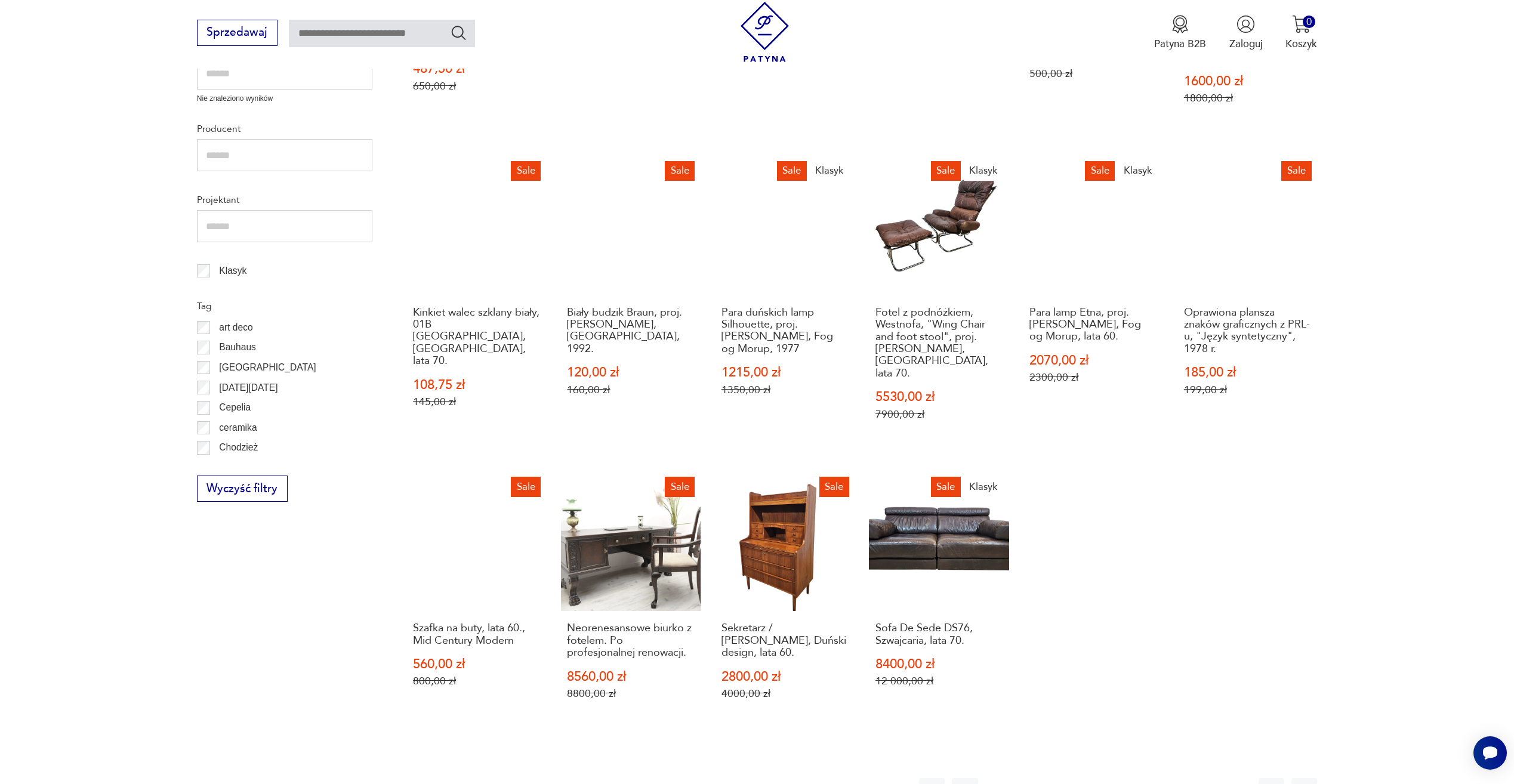
scroll to position [637, 0]
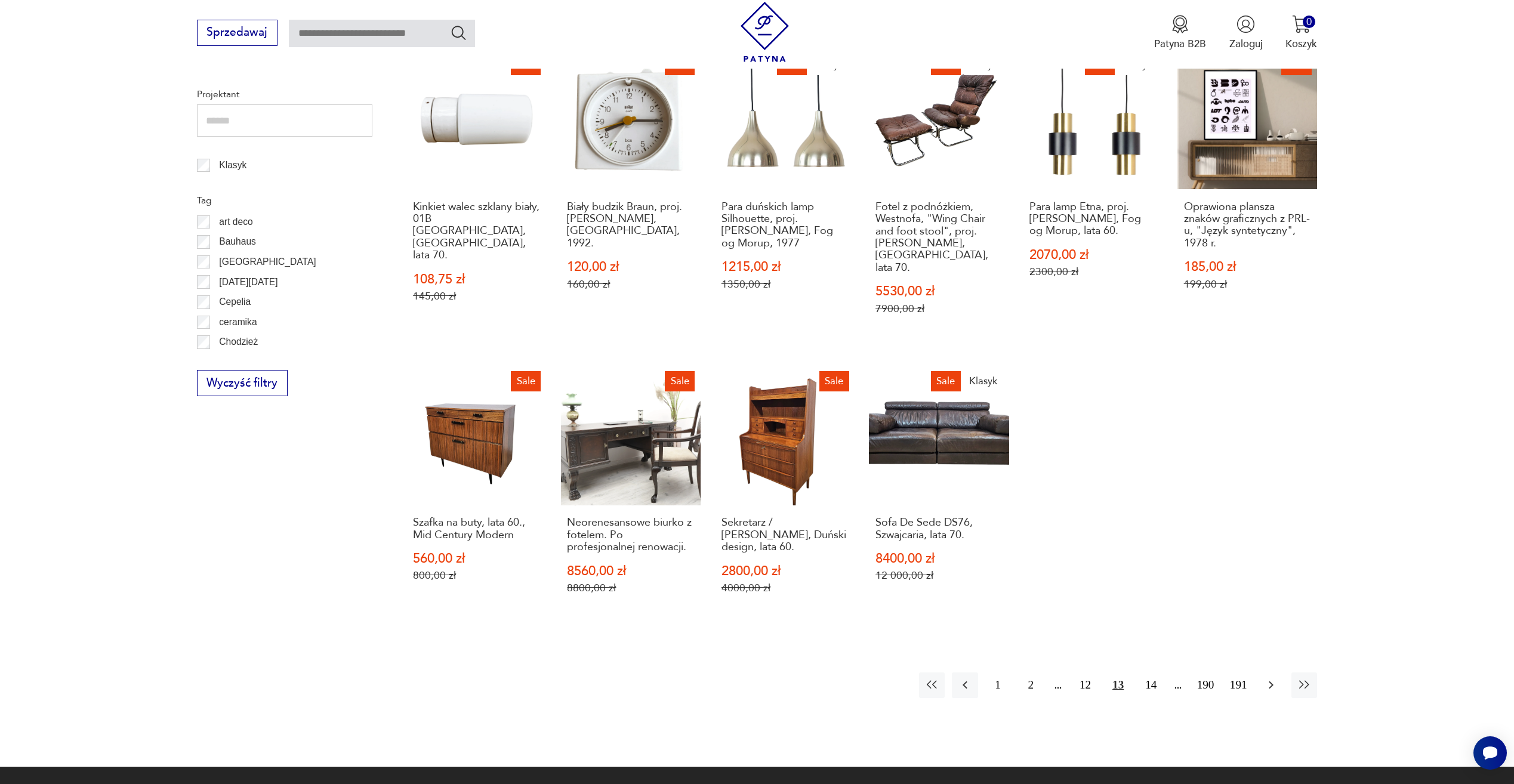
click at [1274, 678] on icon "button" at bounding box center [1271, 685] width 15 height 15
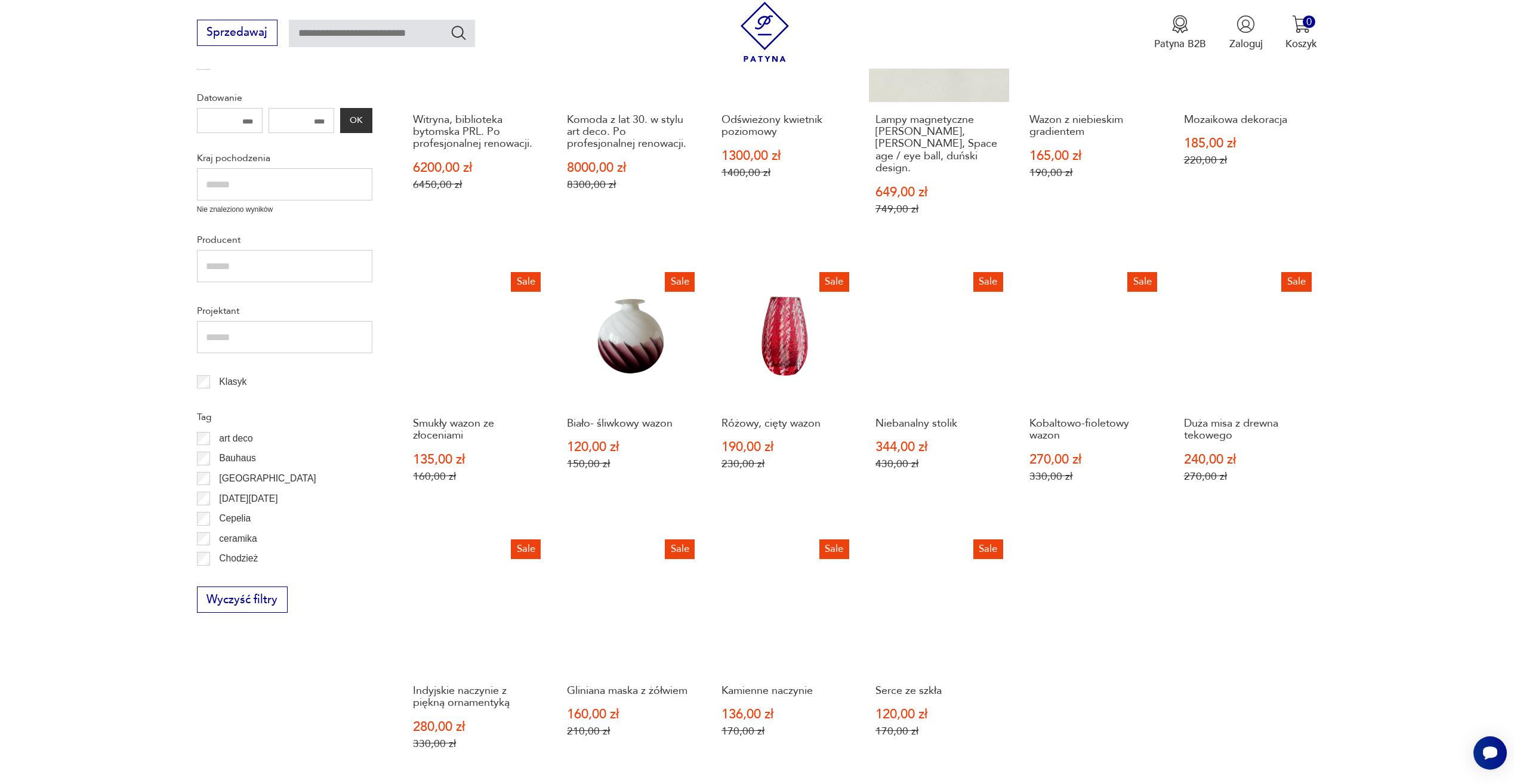
scroll to position [577, 0]
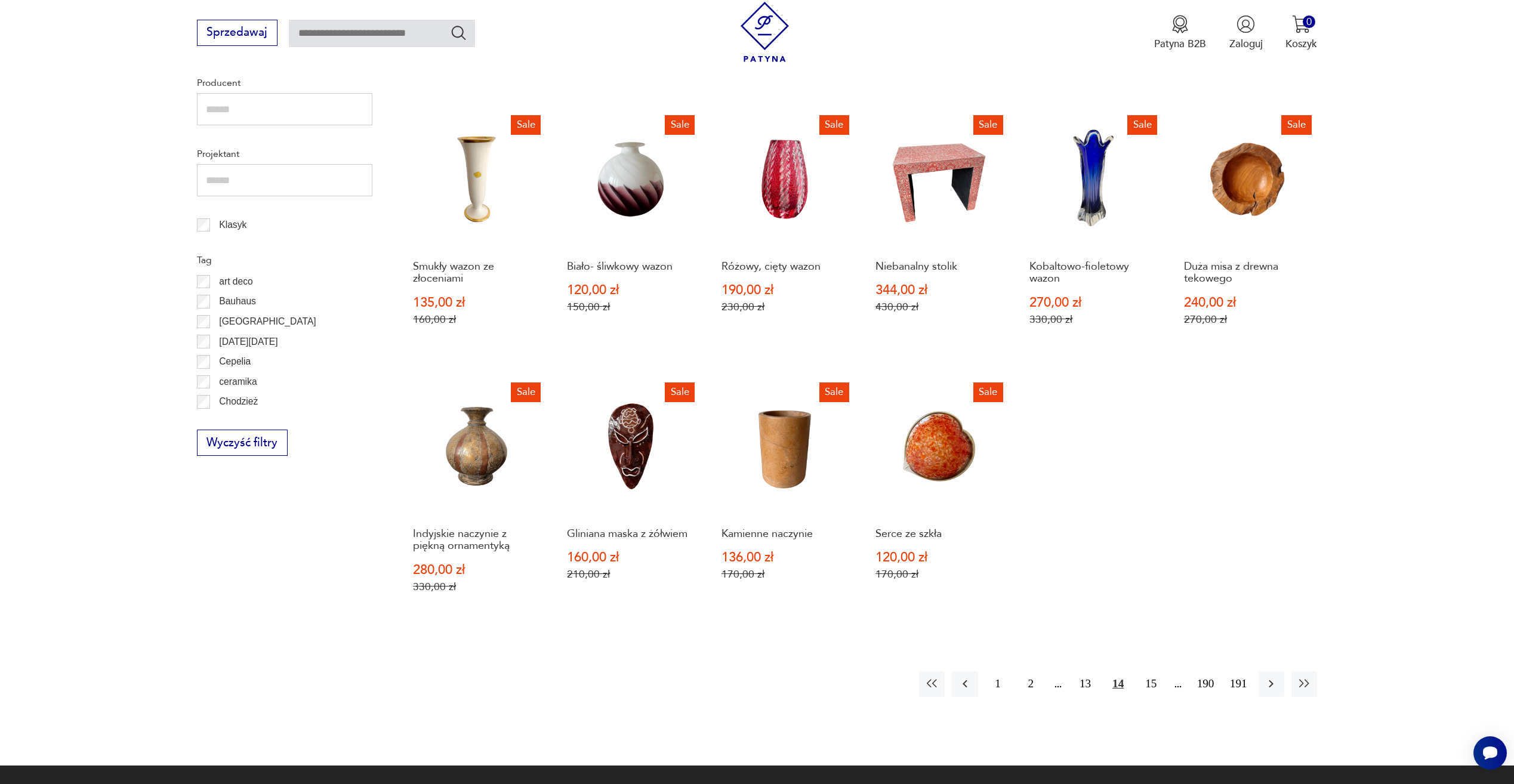
click at [1274, 677] on icon "button" at bounding box center [1271, 684] width 15 height 15
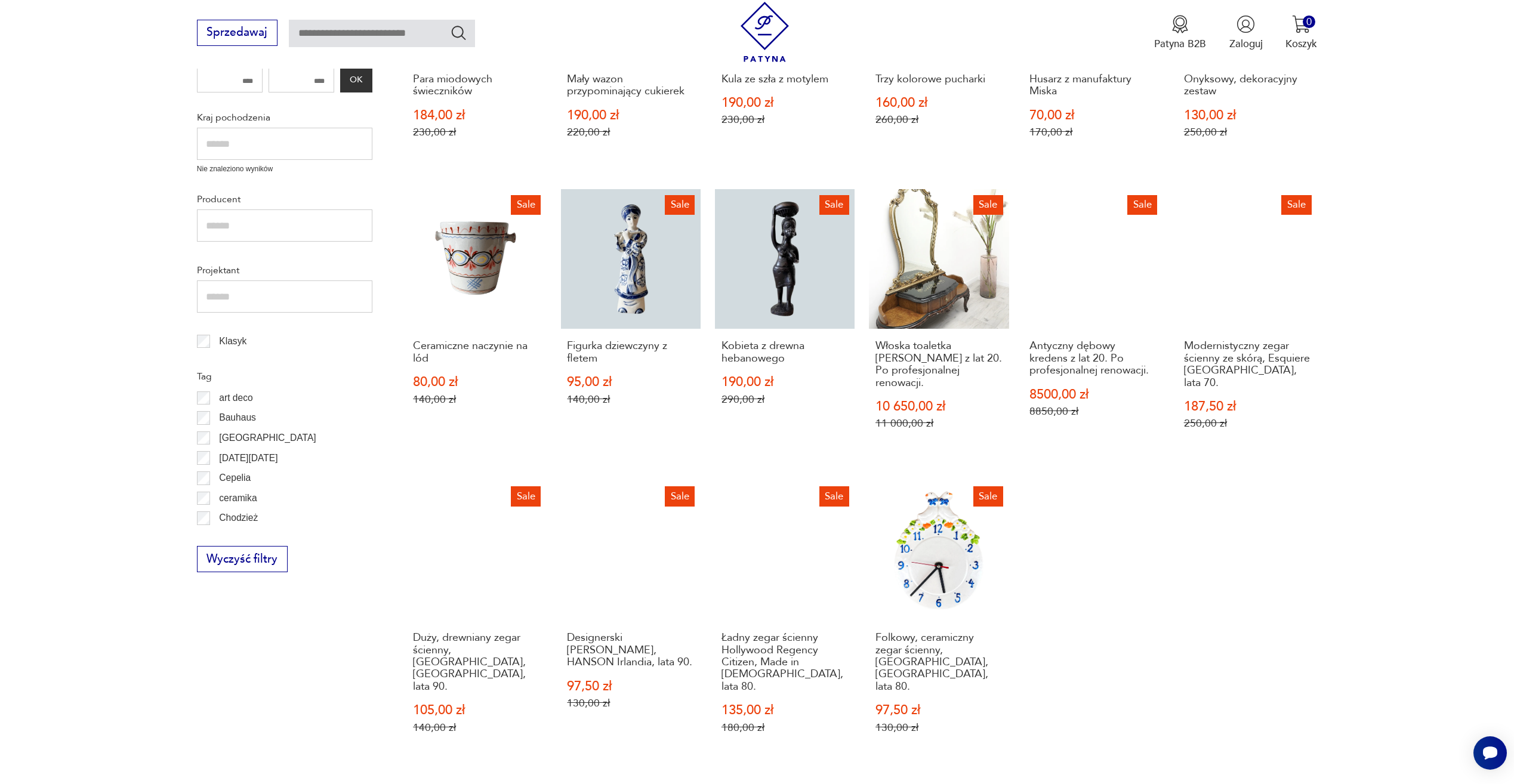
scroll to position [577, 0]
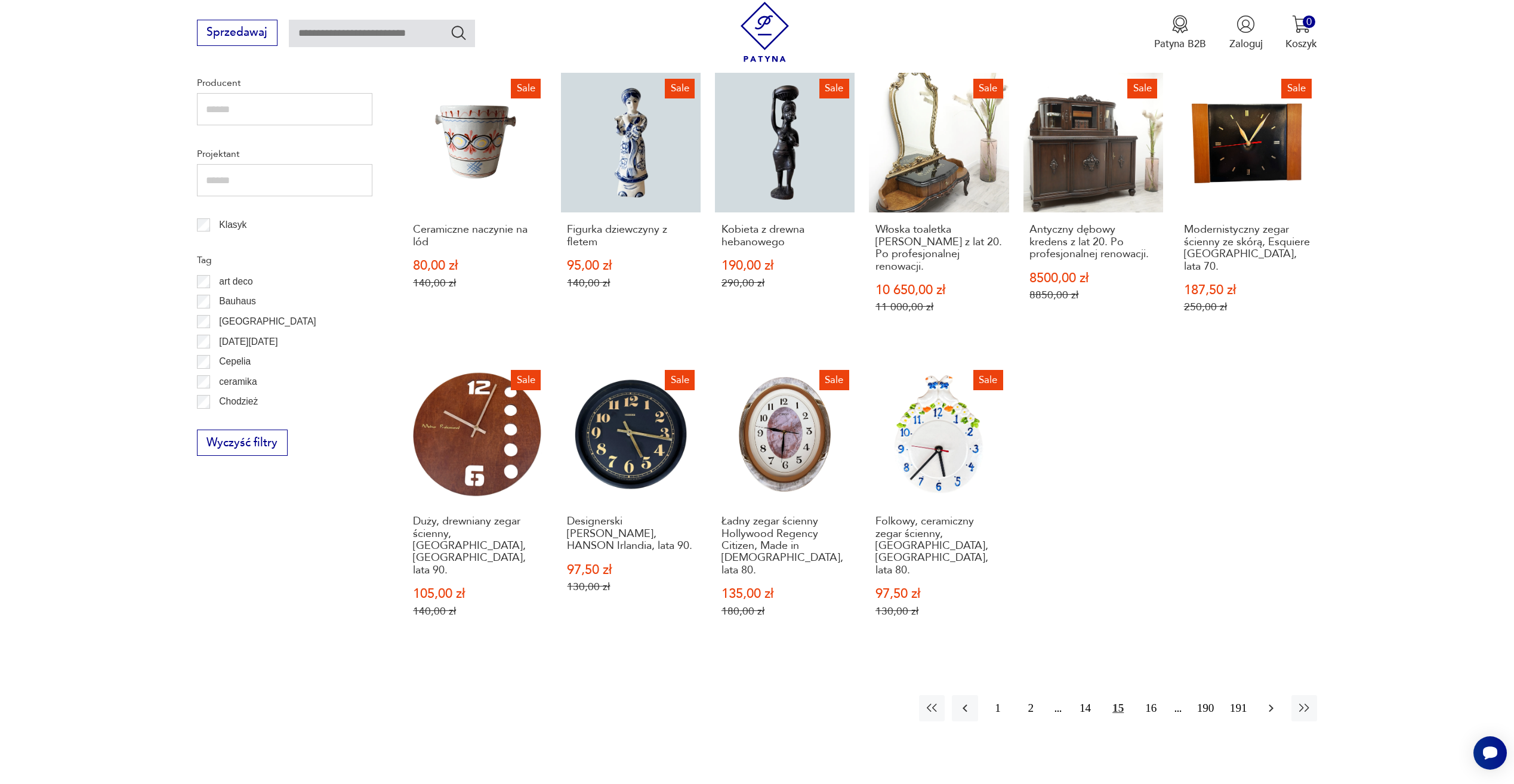
click at [1265, 701] on icon "button" at bounding box center [1271, 708] width 15 height 15
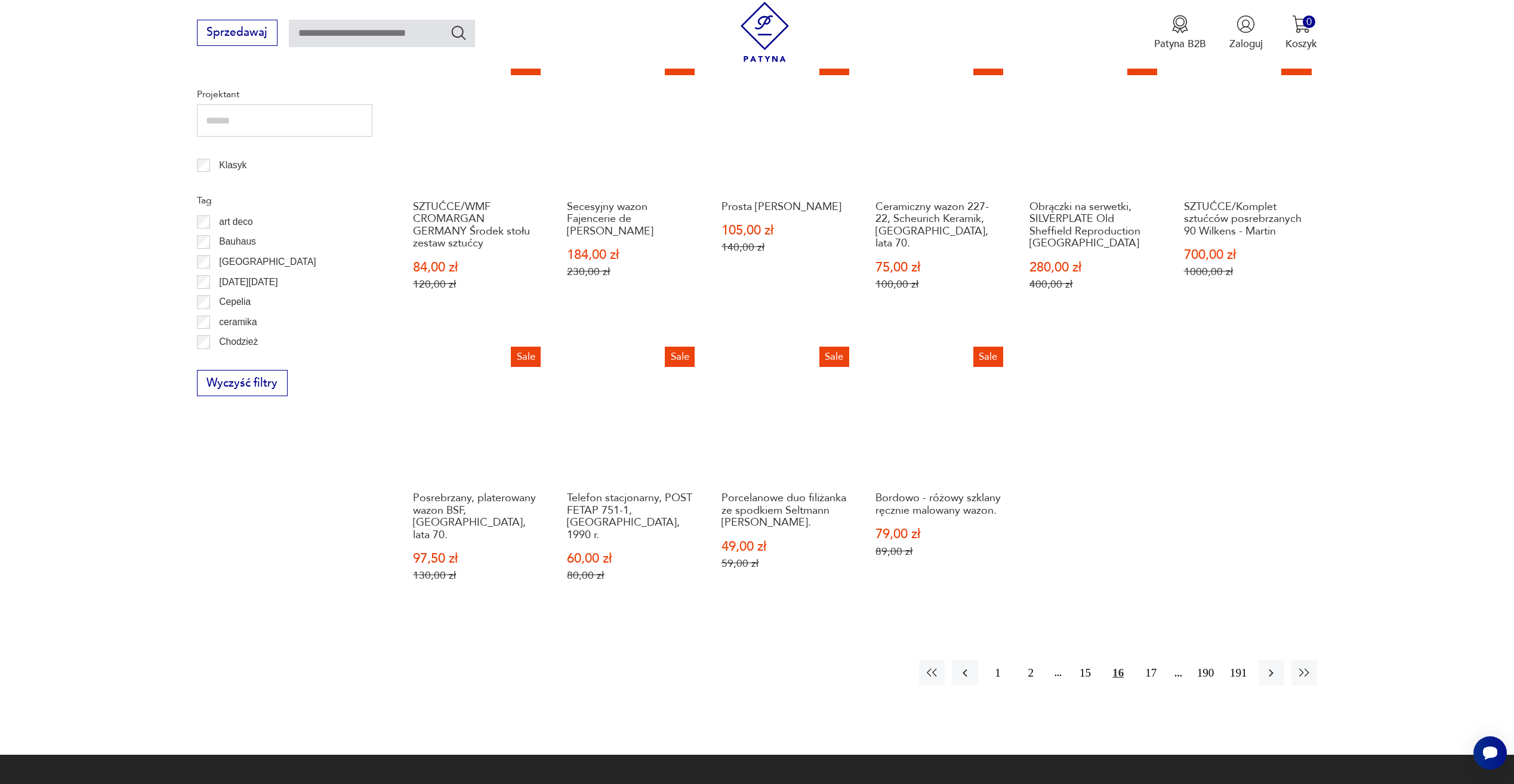
scroll to position [697, 0]
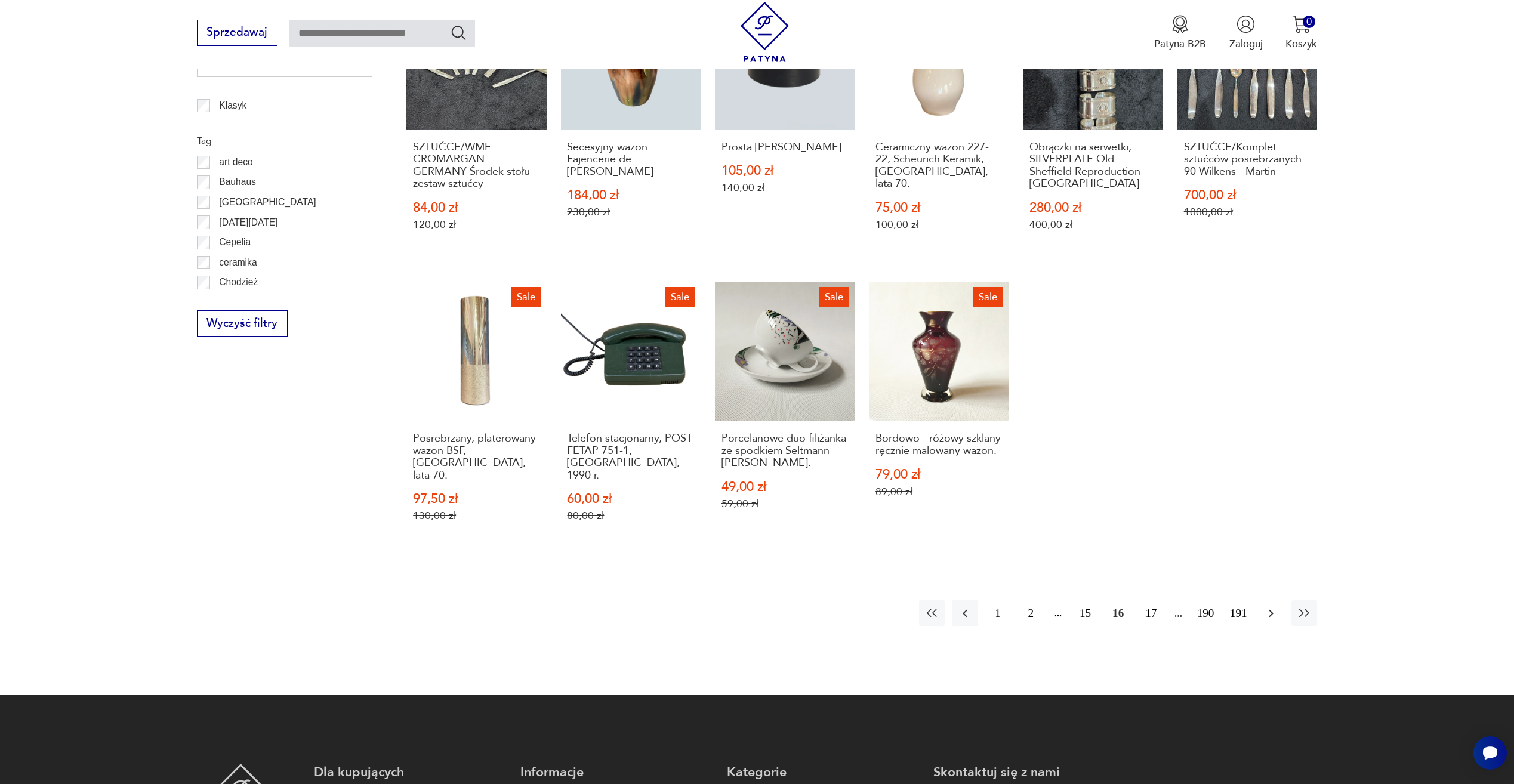
click at [1266, 606] on icon "button" at bounding box center [1271, 613] width 15 height 15
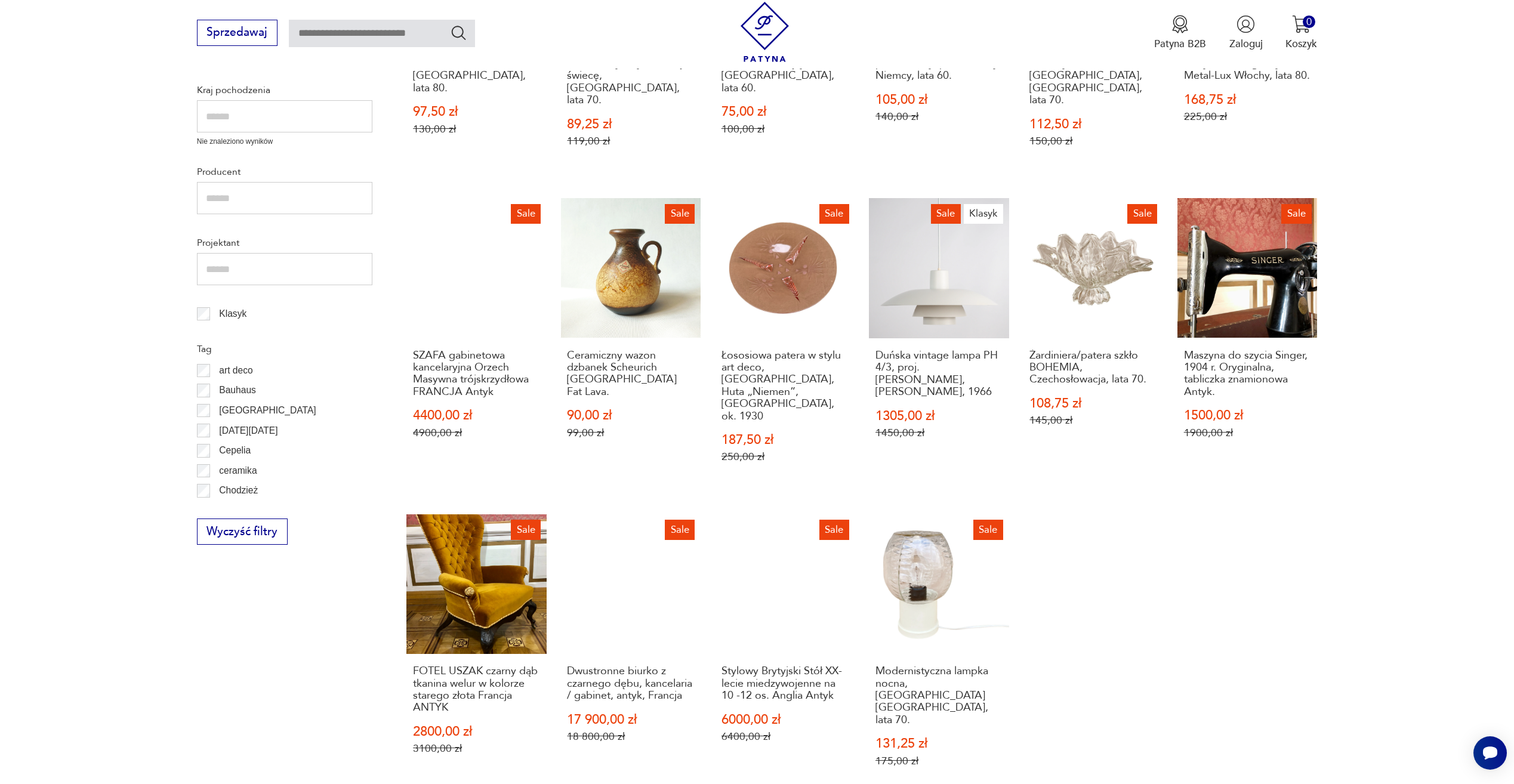
scroll to position [637, 0]
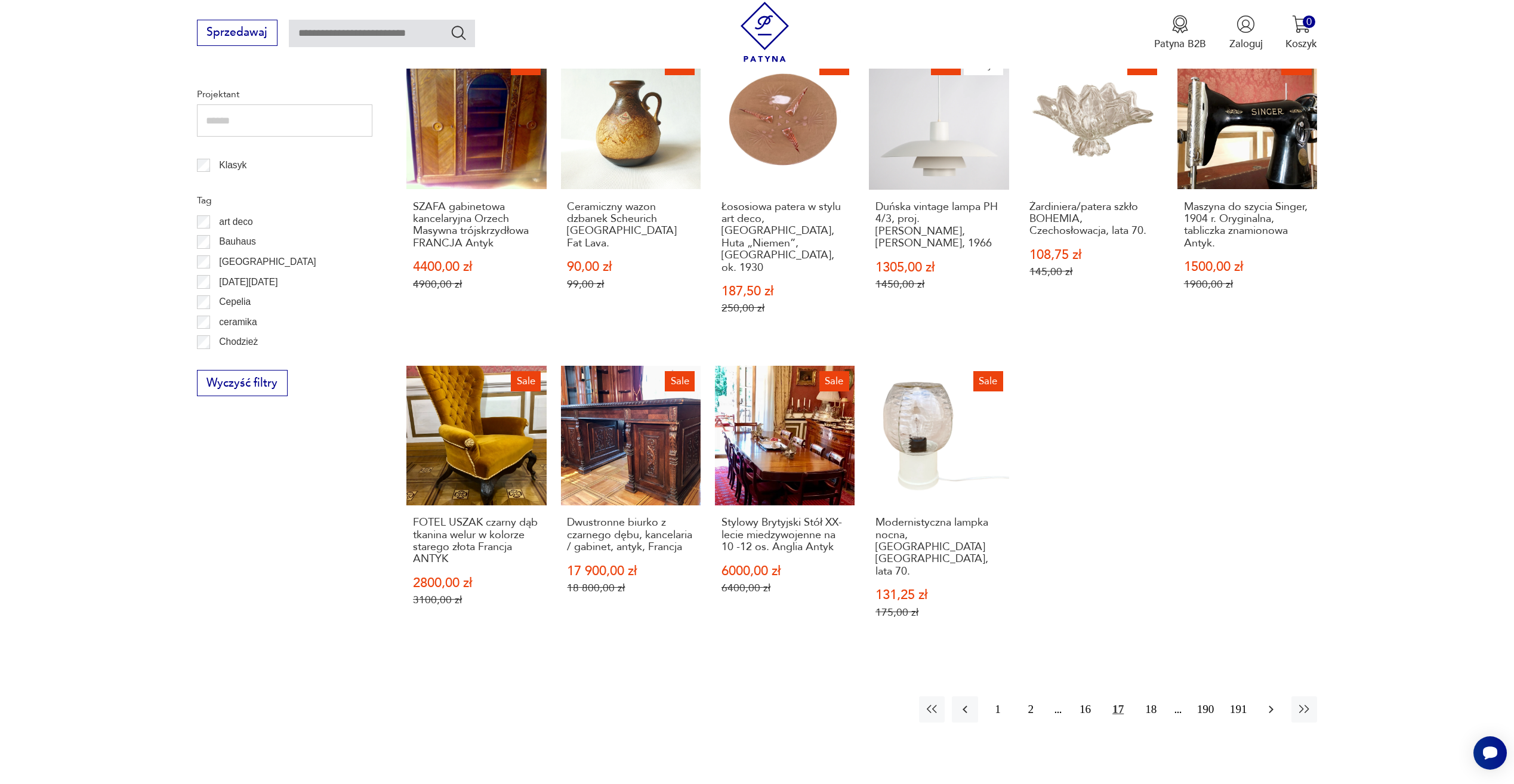
click at [1277, 703] on icon "button" at bounding box center [1271, 710] width 15 height 15
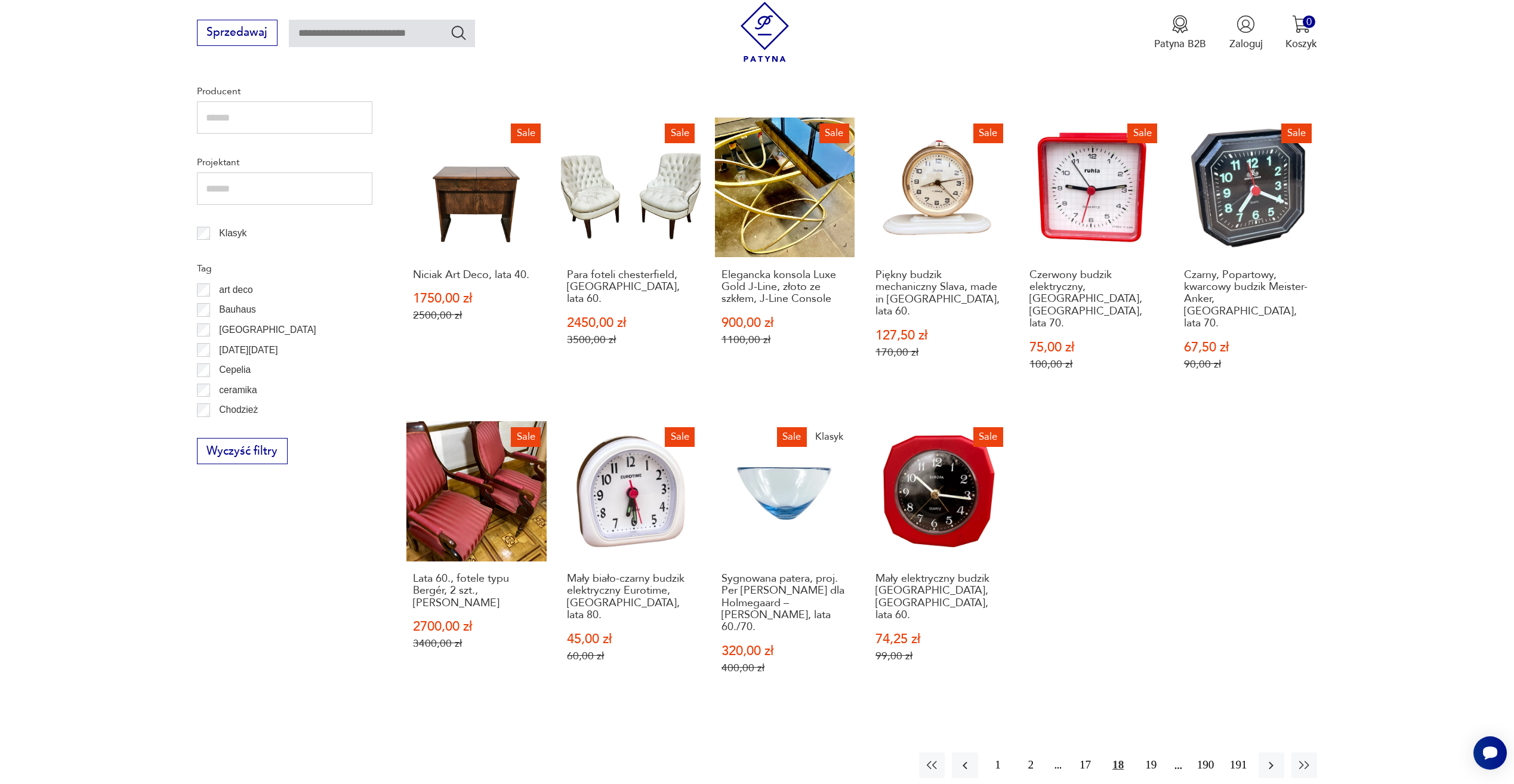
scroll to position [577, 0]
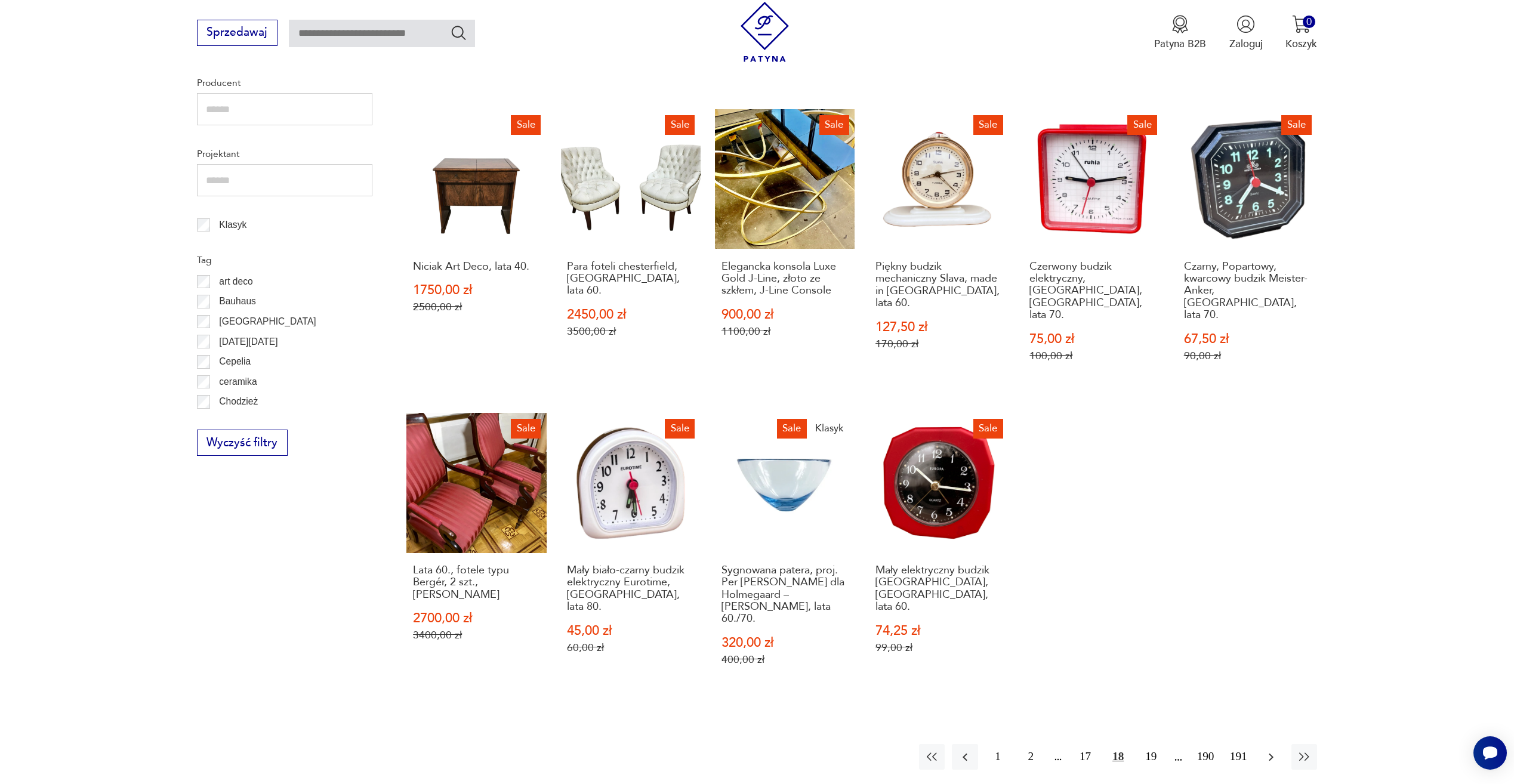
click at [1273, 750] on icon "button" at bounding box center [1271, 757] width 15 height 15
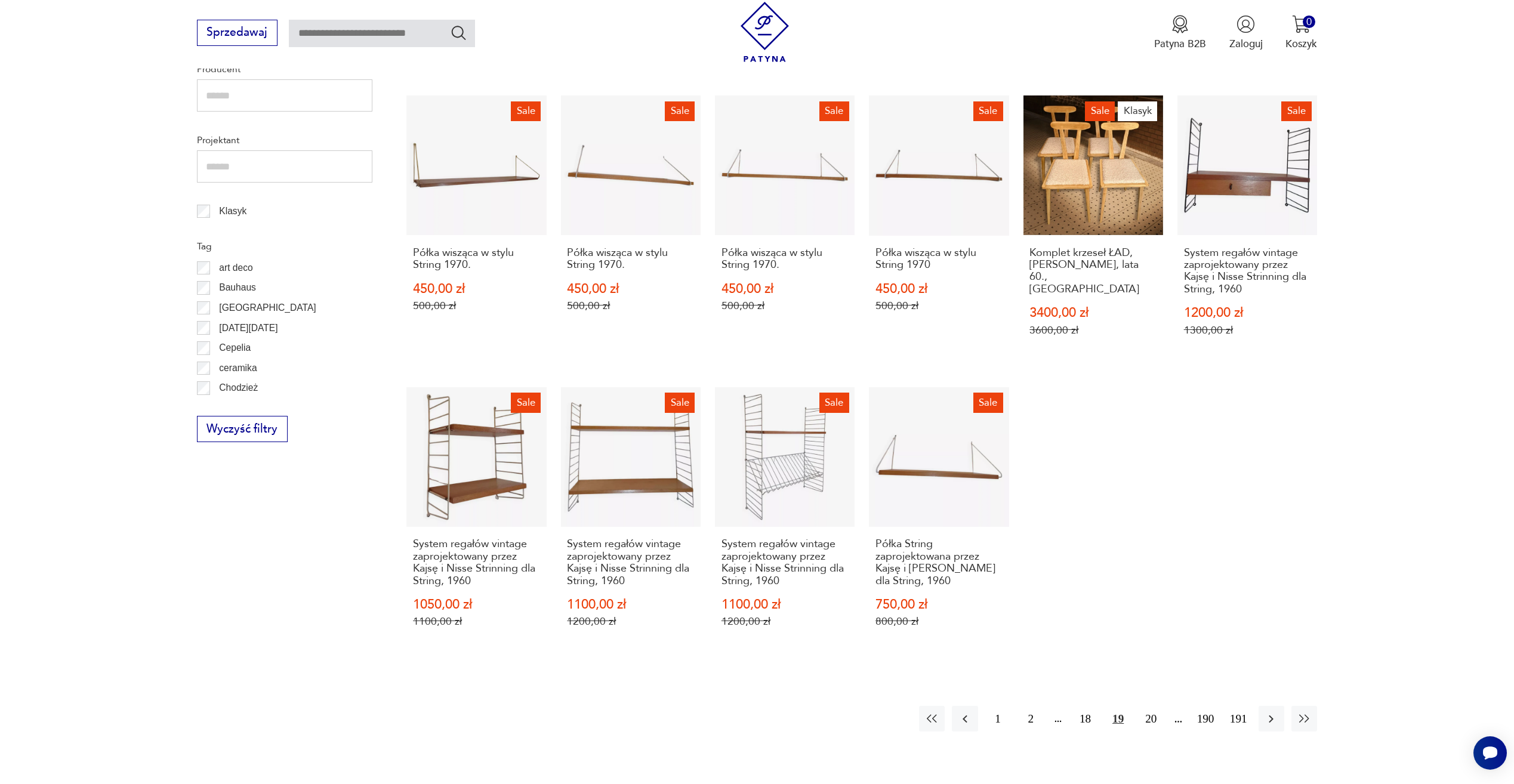
scroll to position [697, 0]
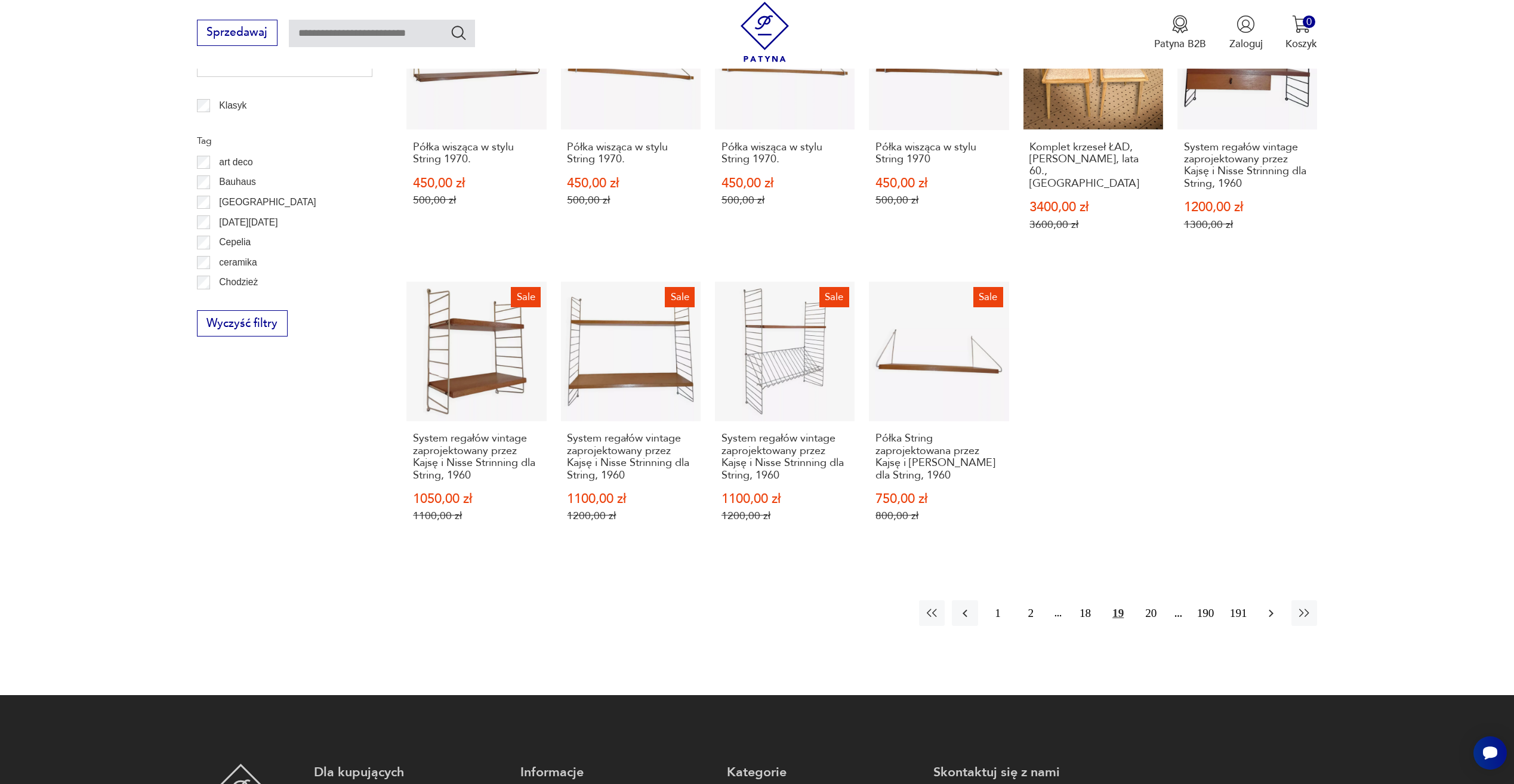
click at [1270, 601] on button "button" at bounding box center [1271, 613] width 26 height 26
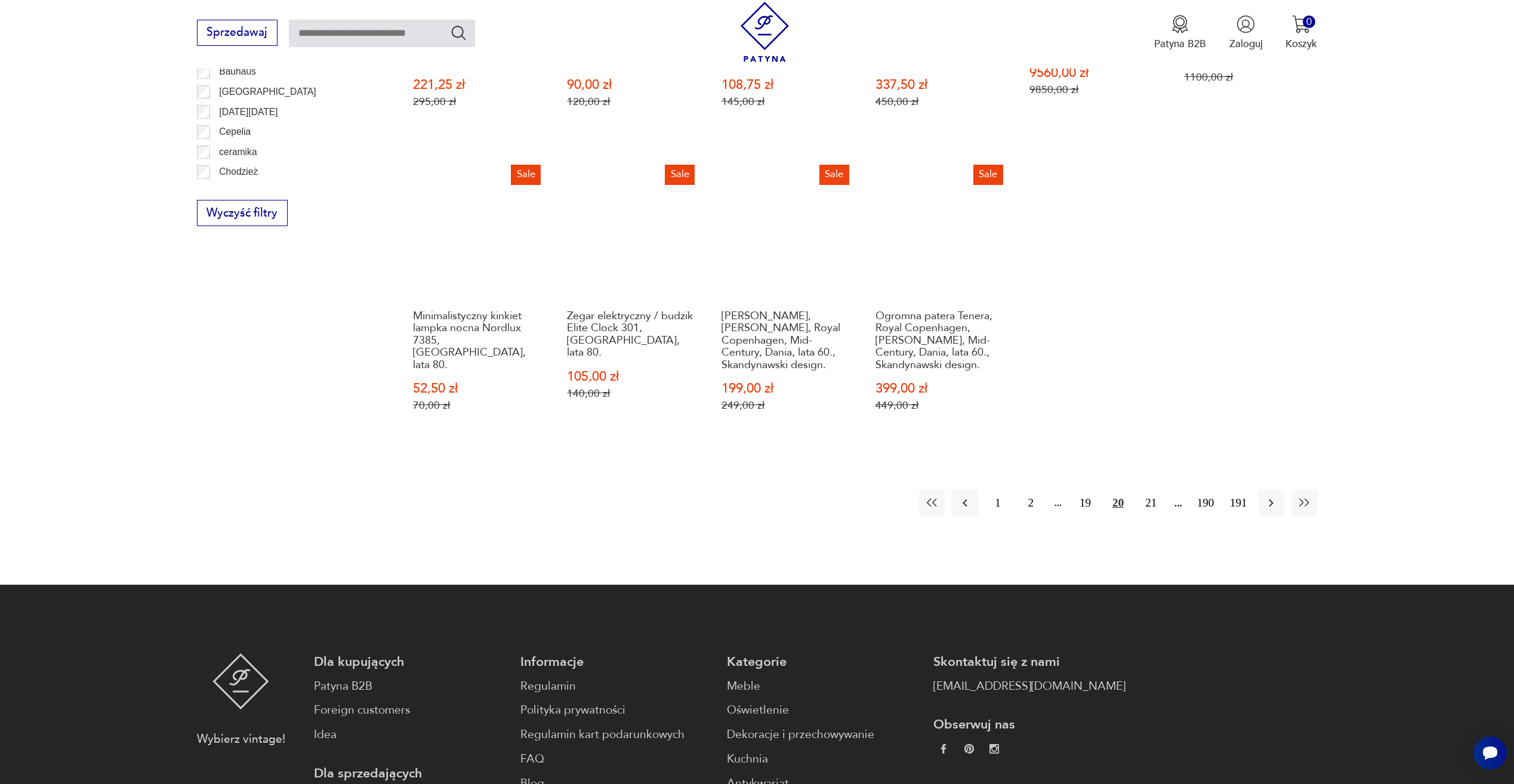
scroll to position [816, 0]
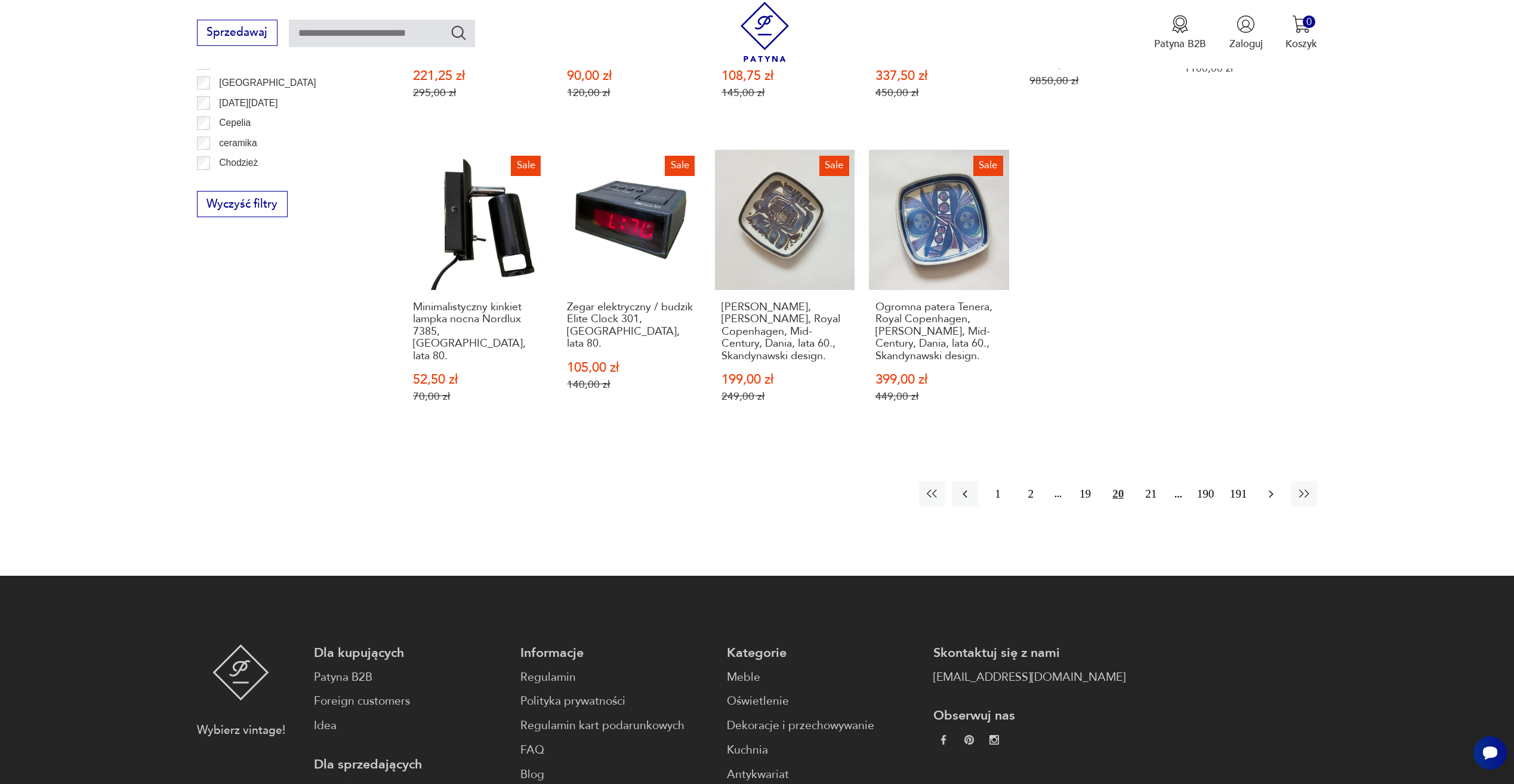
click at [1272, 490] on icon "button" at bounding box center [1271, 493] width 5 height 8
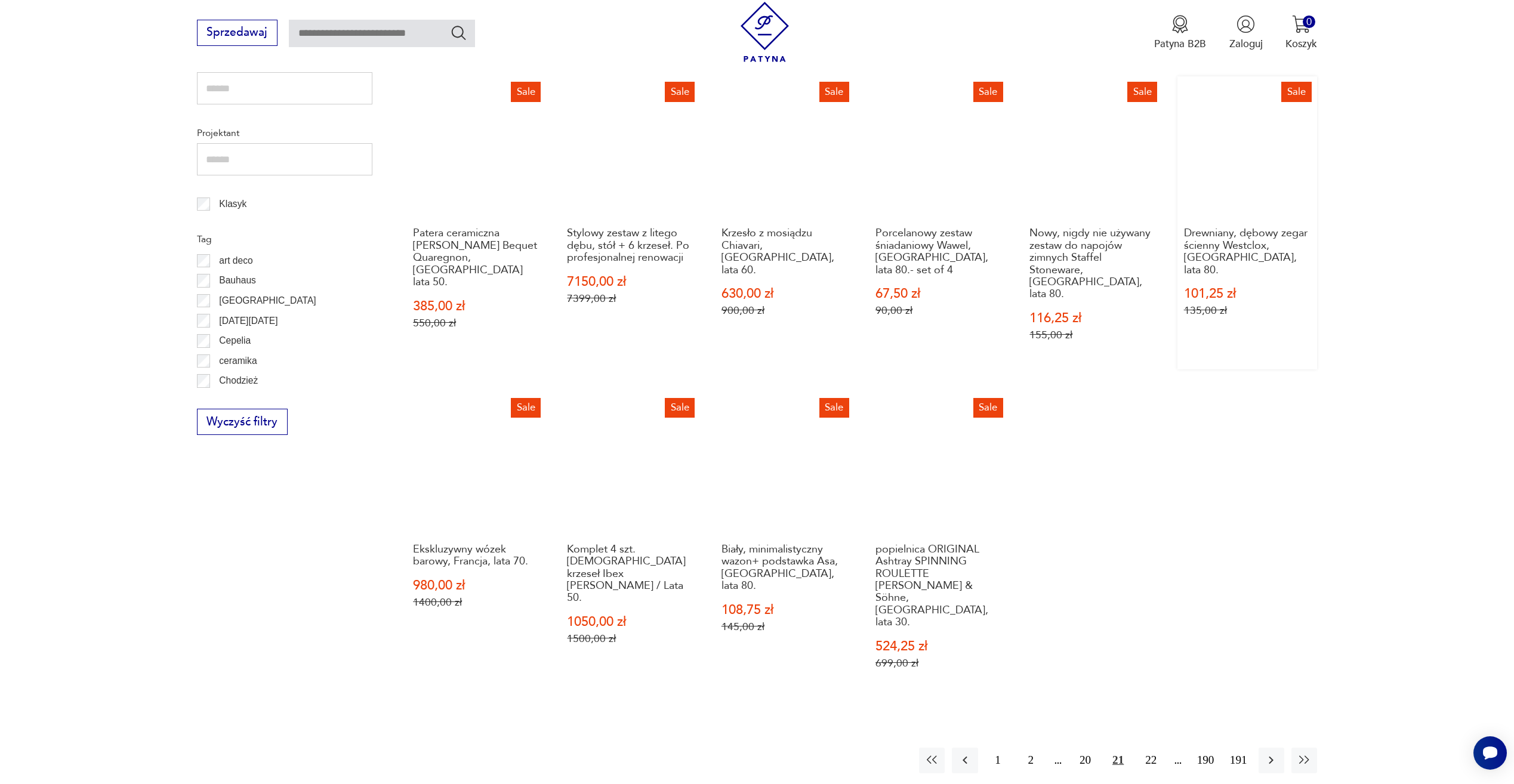
scroll to position [637, 0]
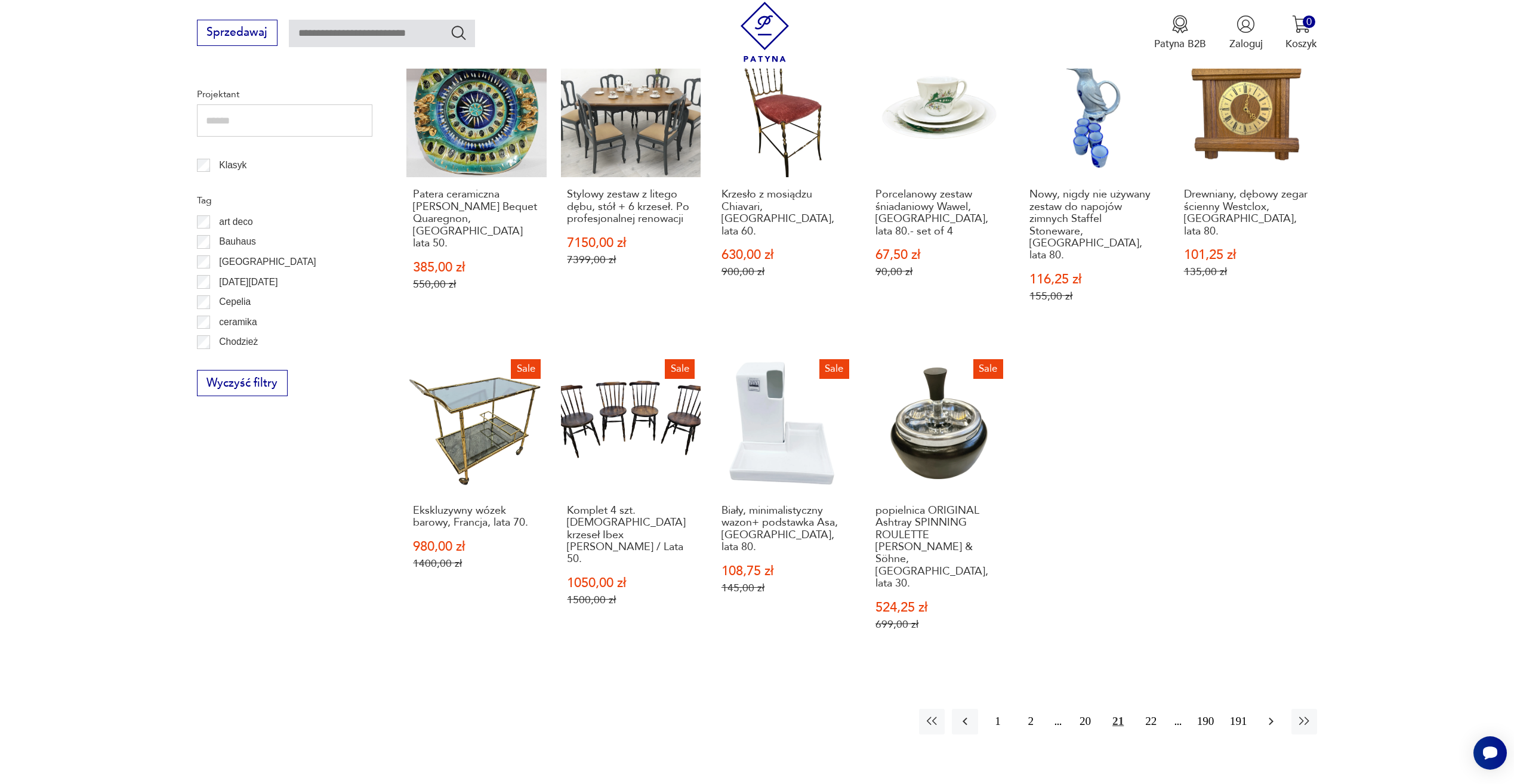
click at [1280, 709] on button "button" at bounding box center [1271, 721] width 26 height 26
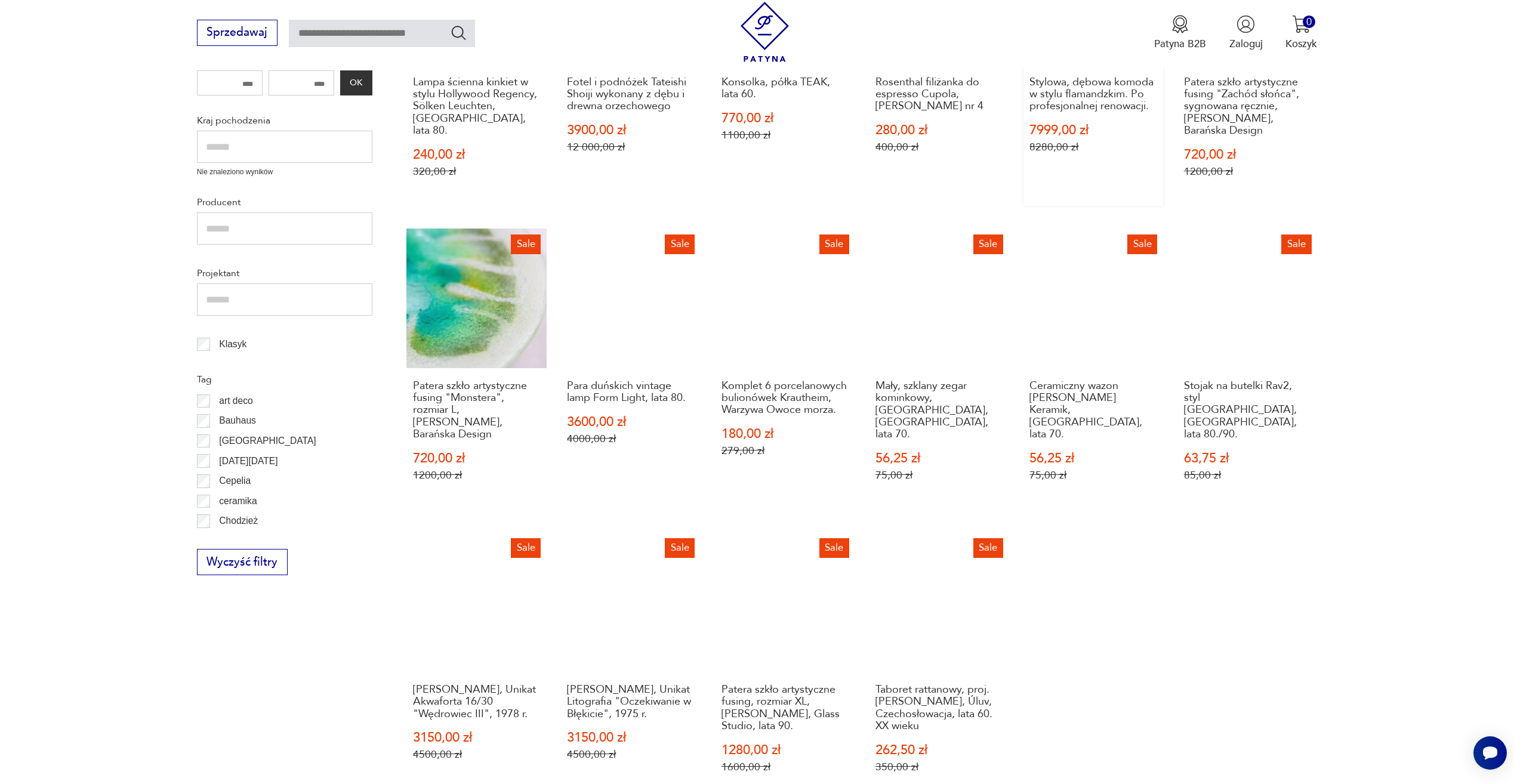
scroll to position [577, 0]
